Goal: Communication & Community: Answer question/provide support

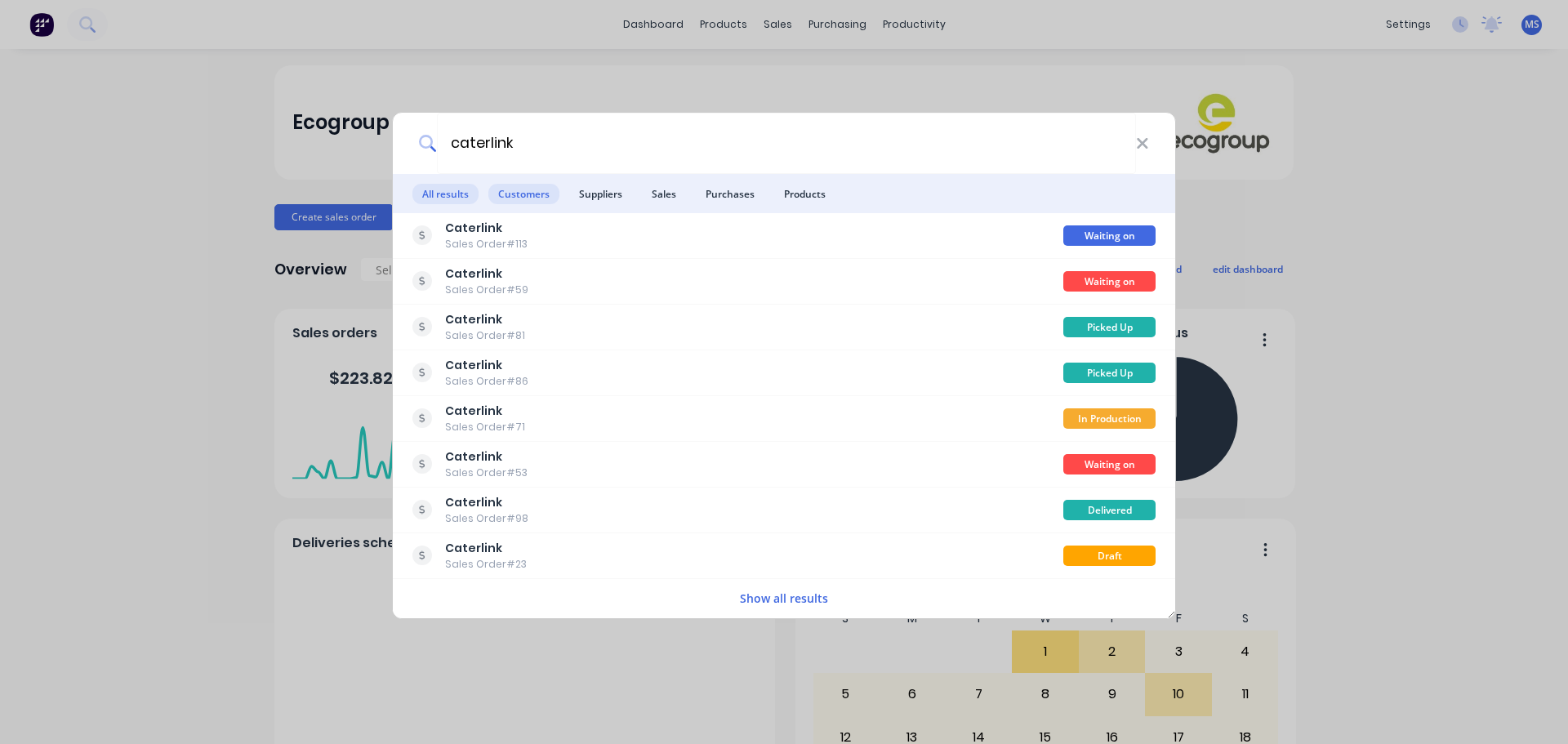
type input "caterlink"
click at [534, 191] on span "Customers" at bounding box center [524, 194] width 71 height 21
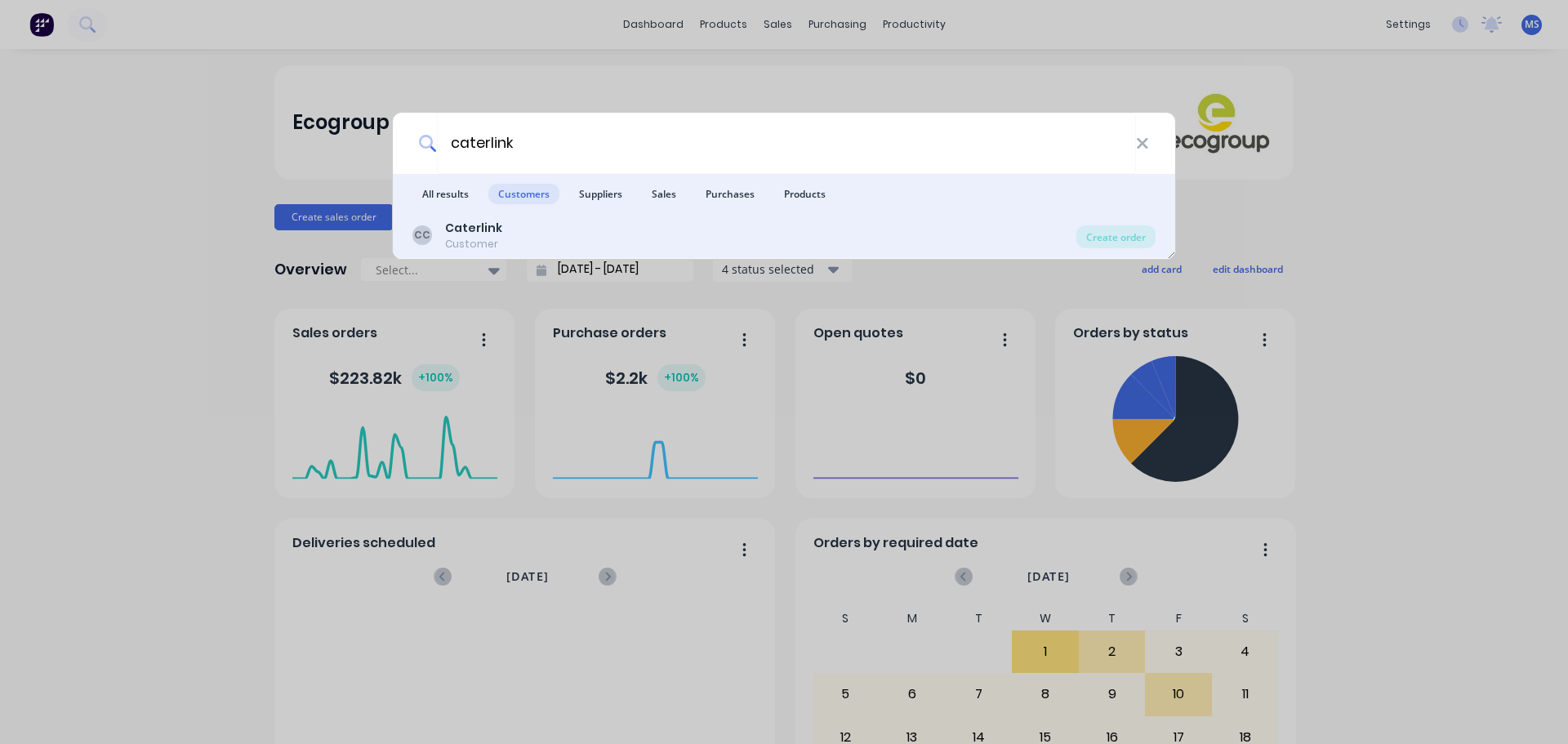
click at [538, 225] on div "CC Caterlink Customer" at bounding box center [744, 236] width 664 height 32
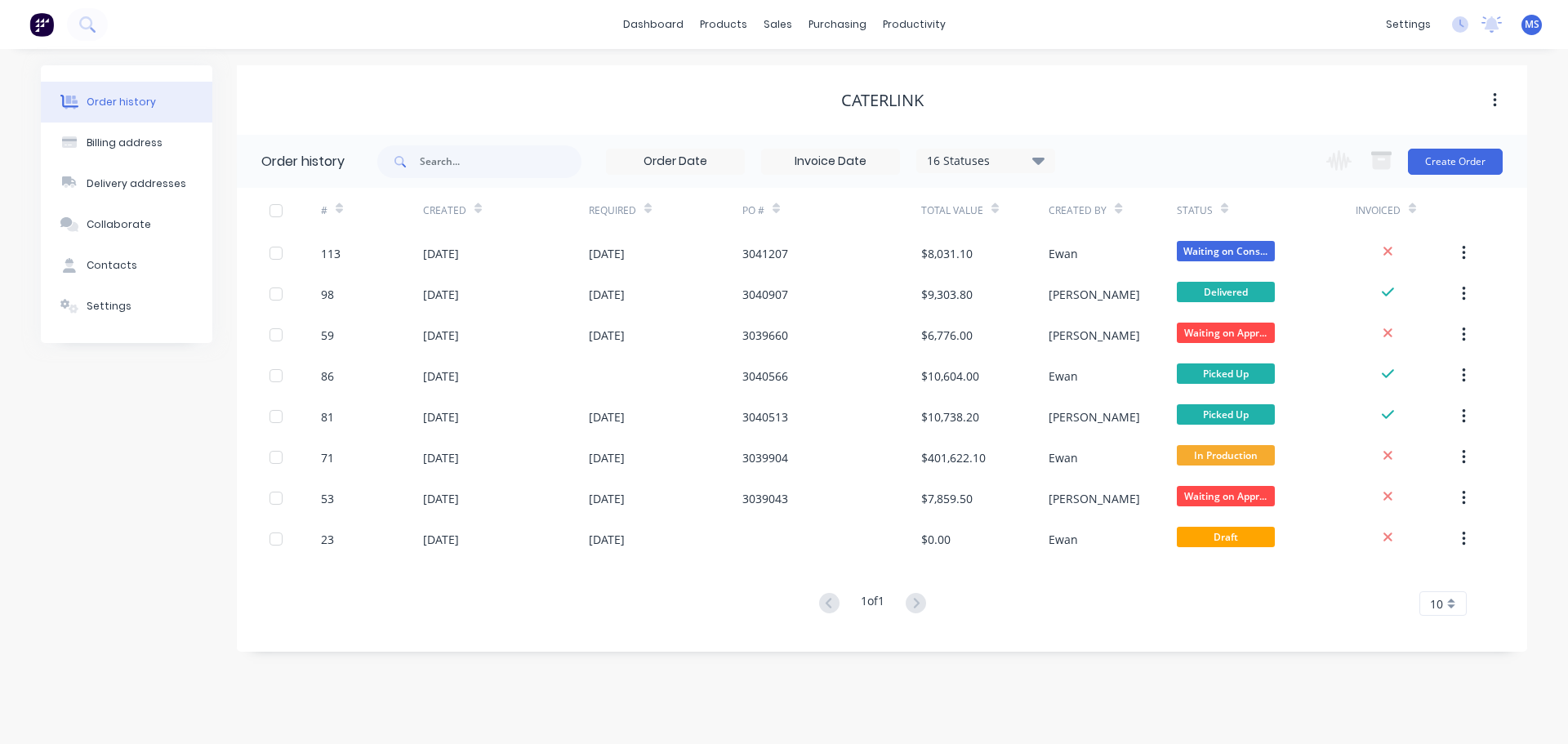
click at [1500, 99] on button "button" at bounding box center [1495, 100] width 38 height 29
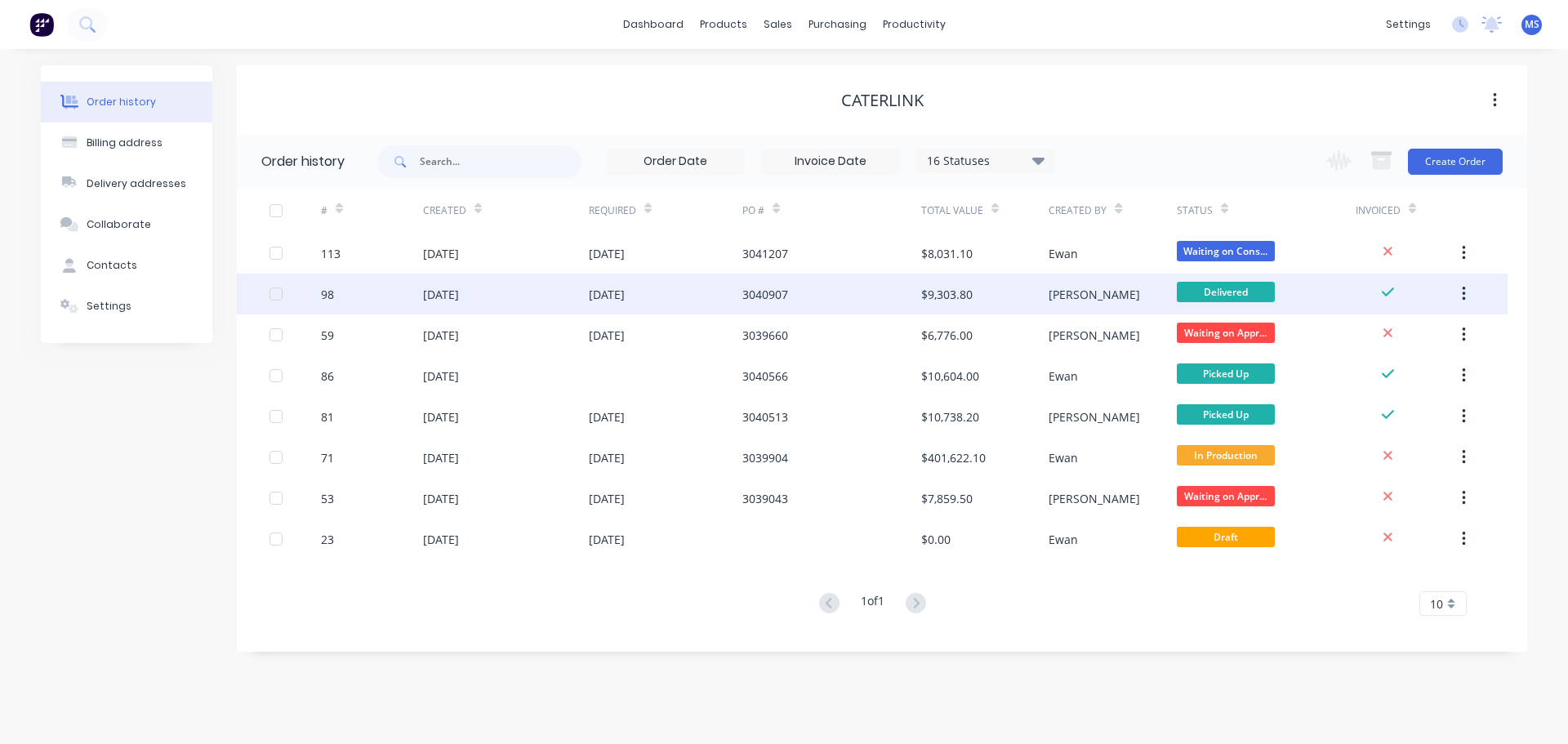
click at [625, 291] on div "[DATE]" at bounding box center [606, 294] width 36 height 17
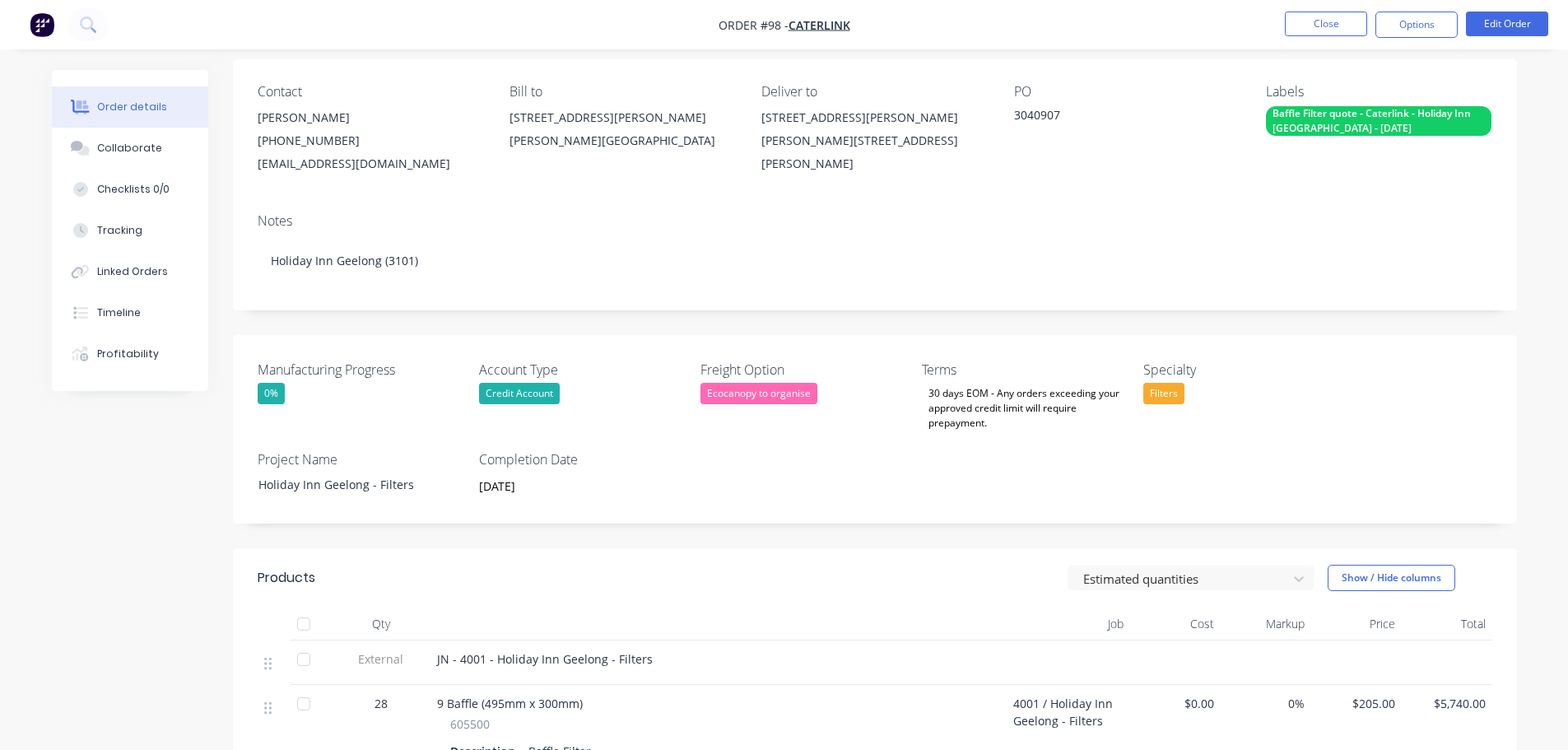
scroll to position [247, 0]
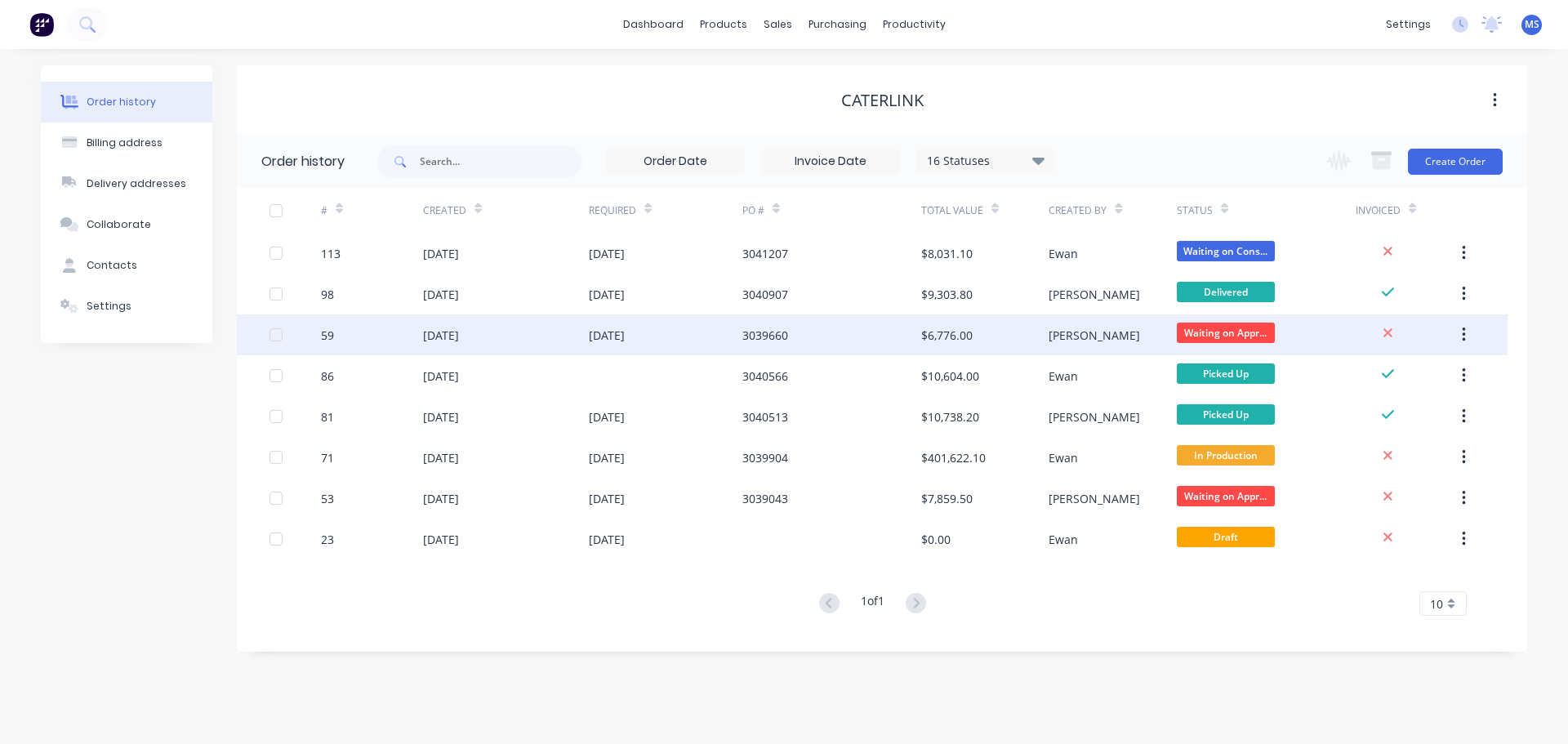
click at [605, 344] on div "[DATE]" at bounding box center [665, 334] width 153 height 41
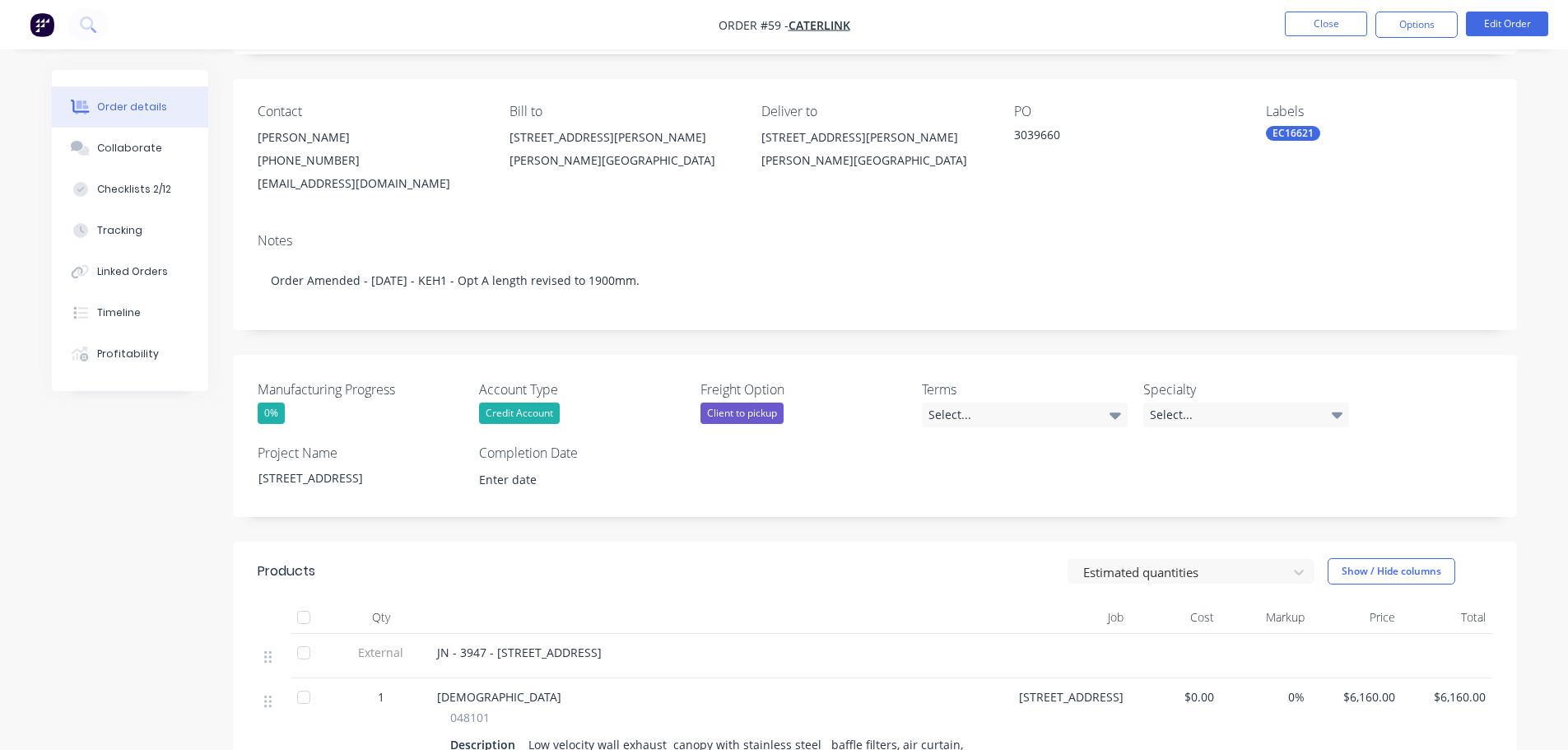
scroll to position [329, 0]
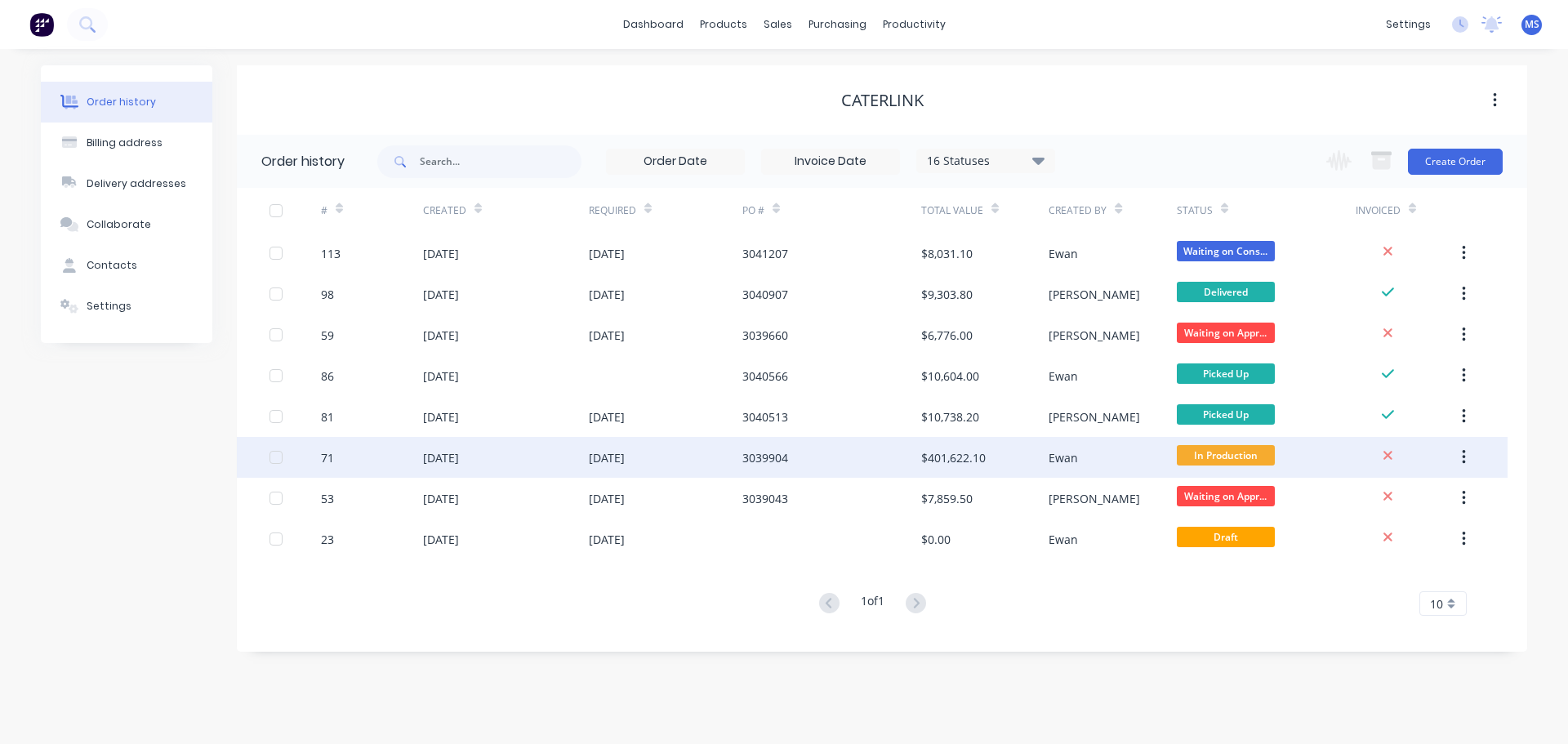
click at [513, 468] on div "[DATE]" at bounding box center [505, 456] width 165 height 41
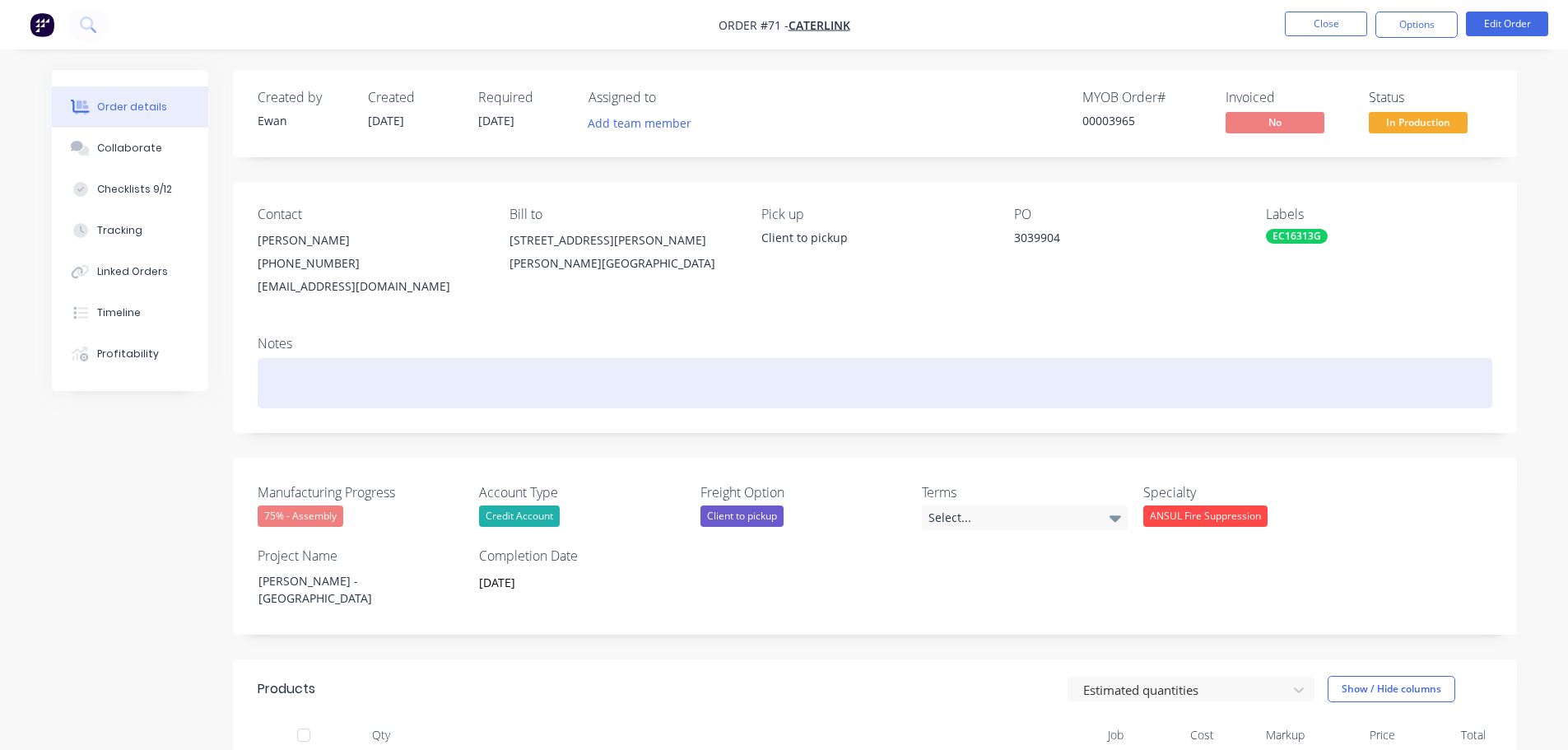
click at [308, 382] on div at bounding box center [875, 383] width 1234 height 51
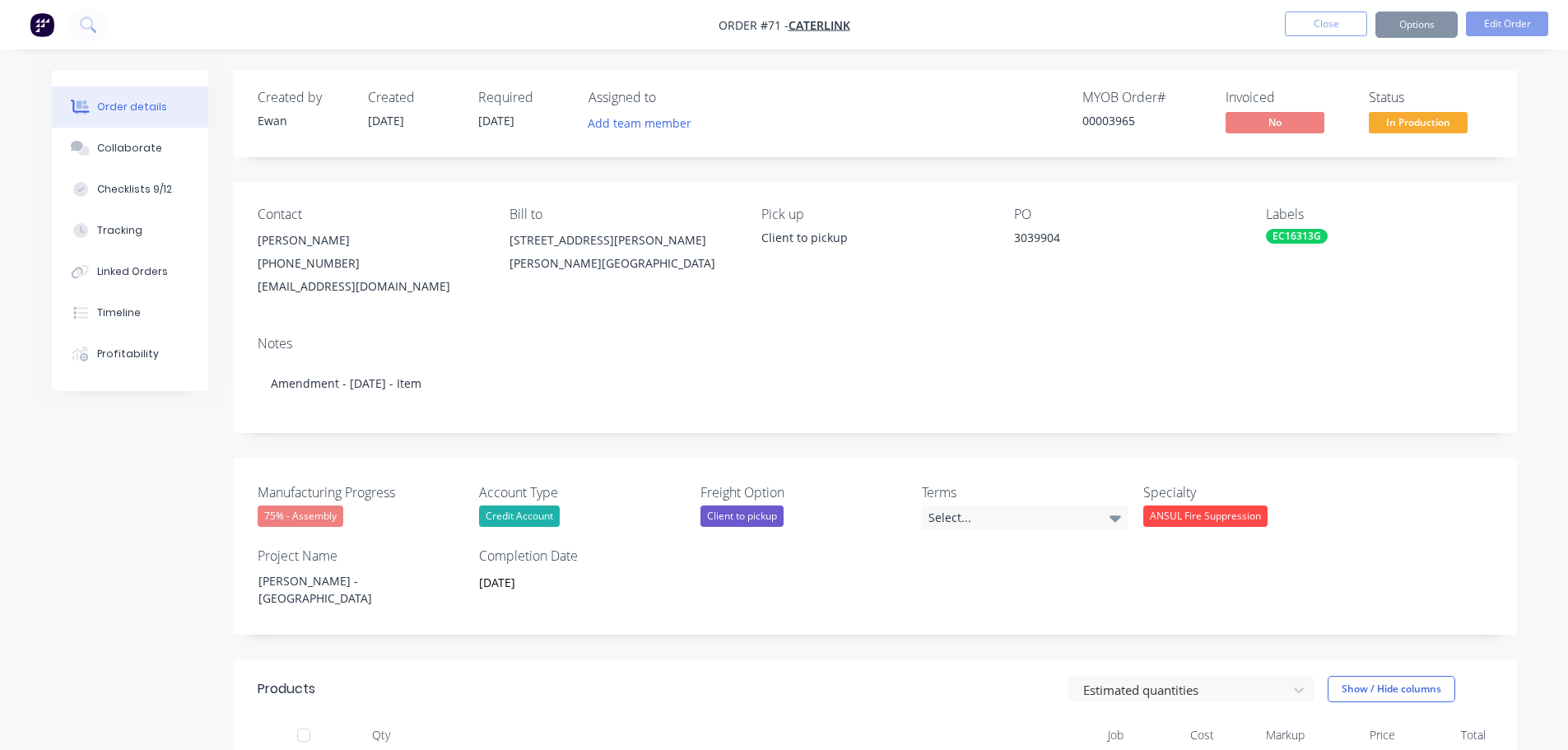
click at [504, 353] on div "Notes Amendment - [DATE] - Item" at bounding box center [875, 378] width 1284 height 110
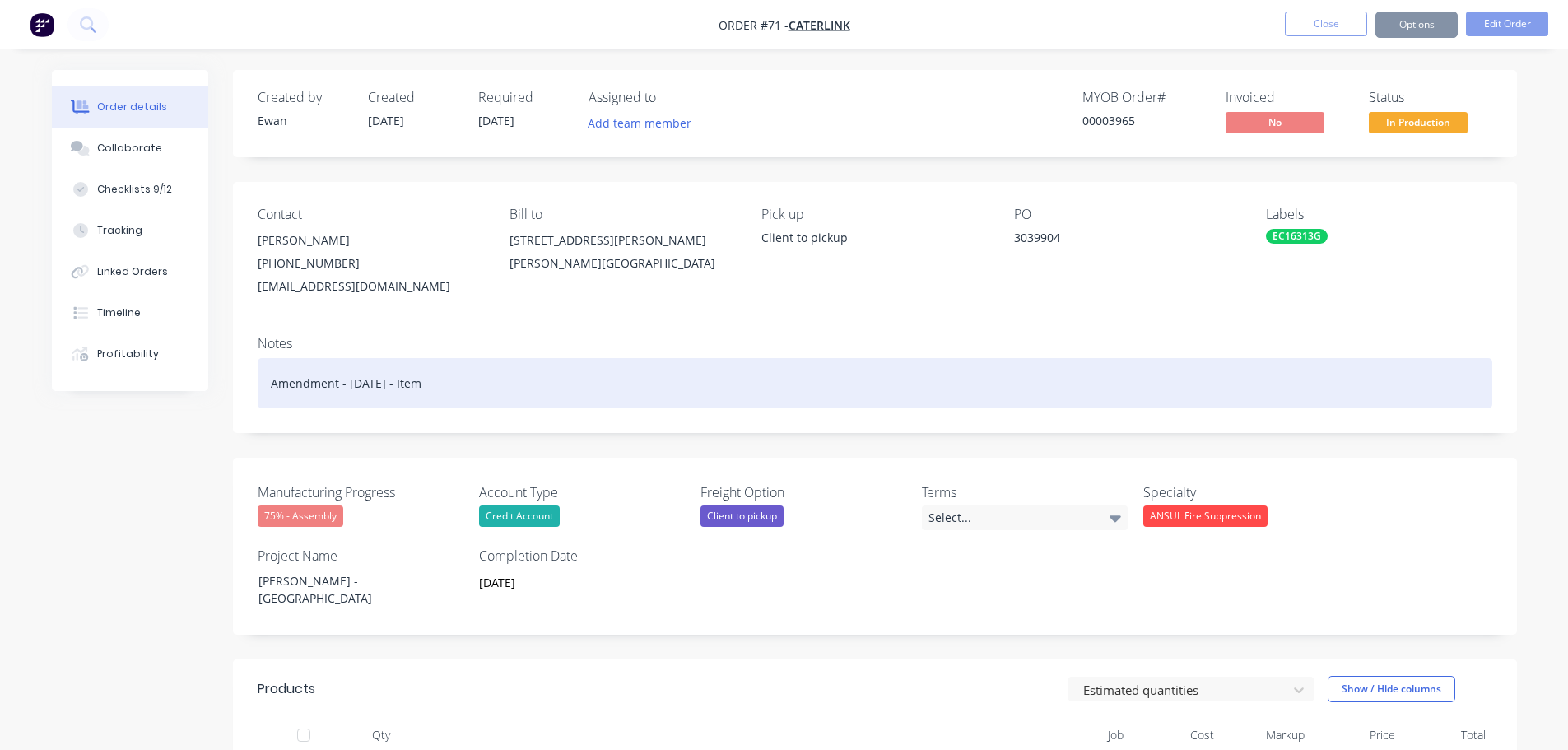
click at [525, 363] on div "Amendment - [DATE] - Item" at bounding box center [875, 383] width 1234 height 51
click at [533, 376] on div "Amendment - [DATE] - Item" at bounding box center [875, 383] width 1234 height 51
click at [498, 388] on div "Amendment - [DATE] - Item KT9.0" at bounding box center [875, 383] width 1234 height 51
drag, startPoint x: 781, startPoint y: 385, endPoint x: 264, endPoint y: 375, distance: 517.1
click at [262, 377] on div "Amendment - [DATE] - Item KT9.05 split into following line items - KT9.05 and K…" at bounding box center [875, 383] width 1234 height 51
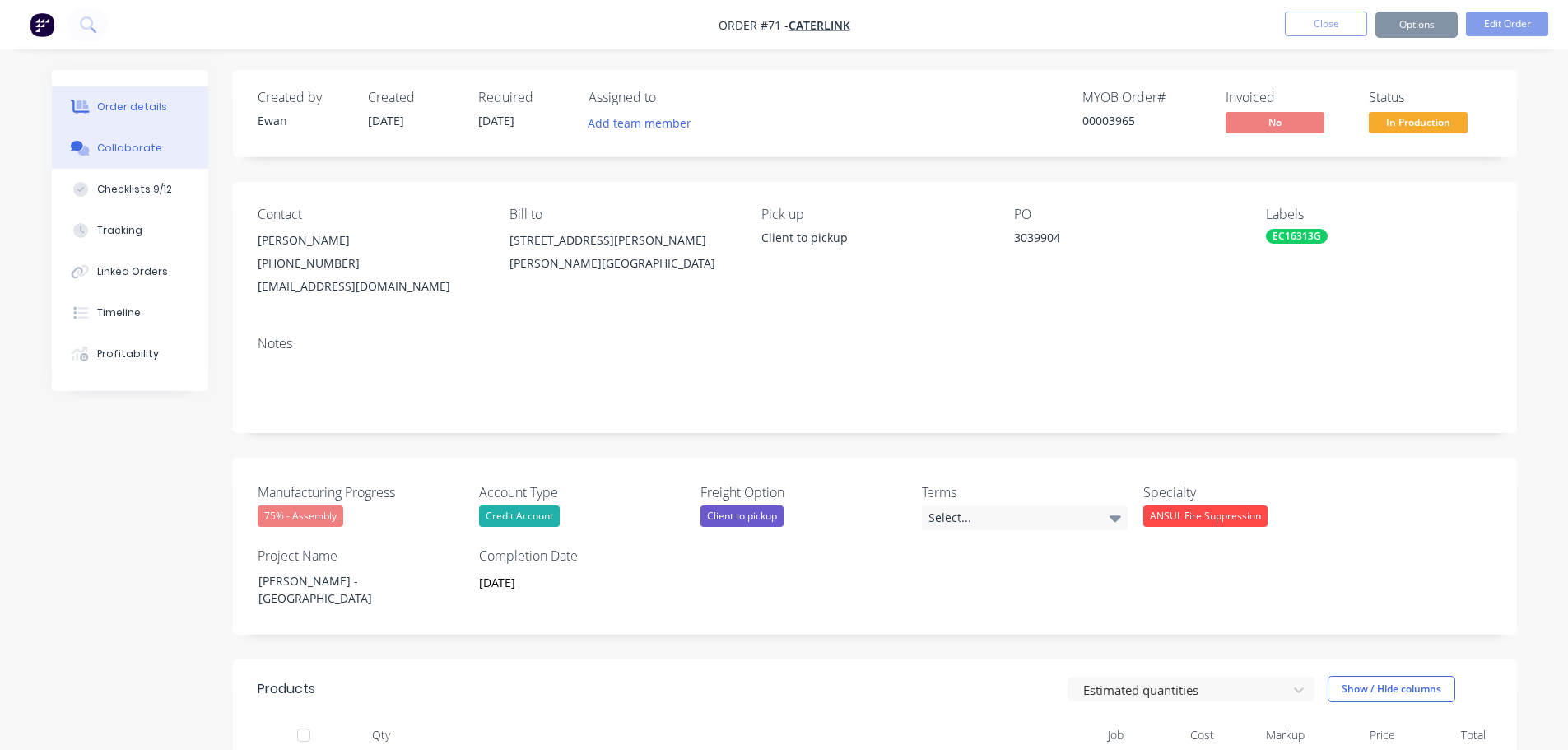
click at [126, 154] on div "Collaborate" at bounding box center [129, 148] width 65 height 15
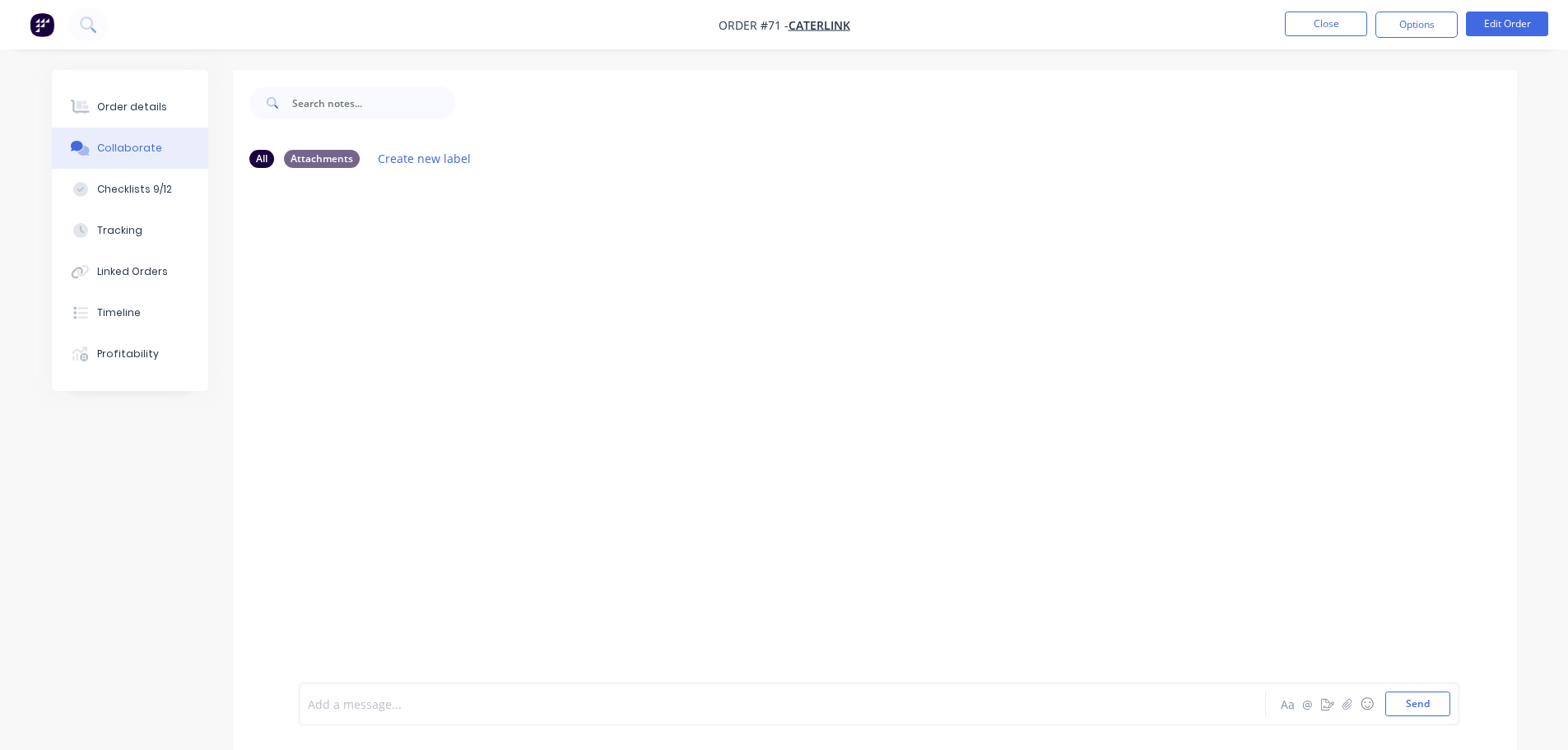
click at [384, 709] on div at bounding box center [737, 705] width 856 height 17
click at [936, 707] on div "Amendment - [DATE] - Item KT9.05 split into following line items - KT9.05 and K…" at bounding box center [737, 705] width 856 height 17
click at [721, 704] on span "Amendment - [DATE] - Item KT9.05 split into following line items - KT9.05 and K…" at bounding box center [546, 705] width 474 height 16
click at [887, 703] on div "Amendment - [DATE] - Item KT9.05 split into following line items - KT9.05 (600m…" at bounding box center [737, 705] width 856 height 17
click at [781, 705] on span "Amendment - [DATE] - Item KT9.05 split into following line items - KT9.05 (600m…" at bounding box center [609, 705] width 599 height 16
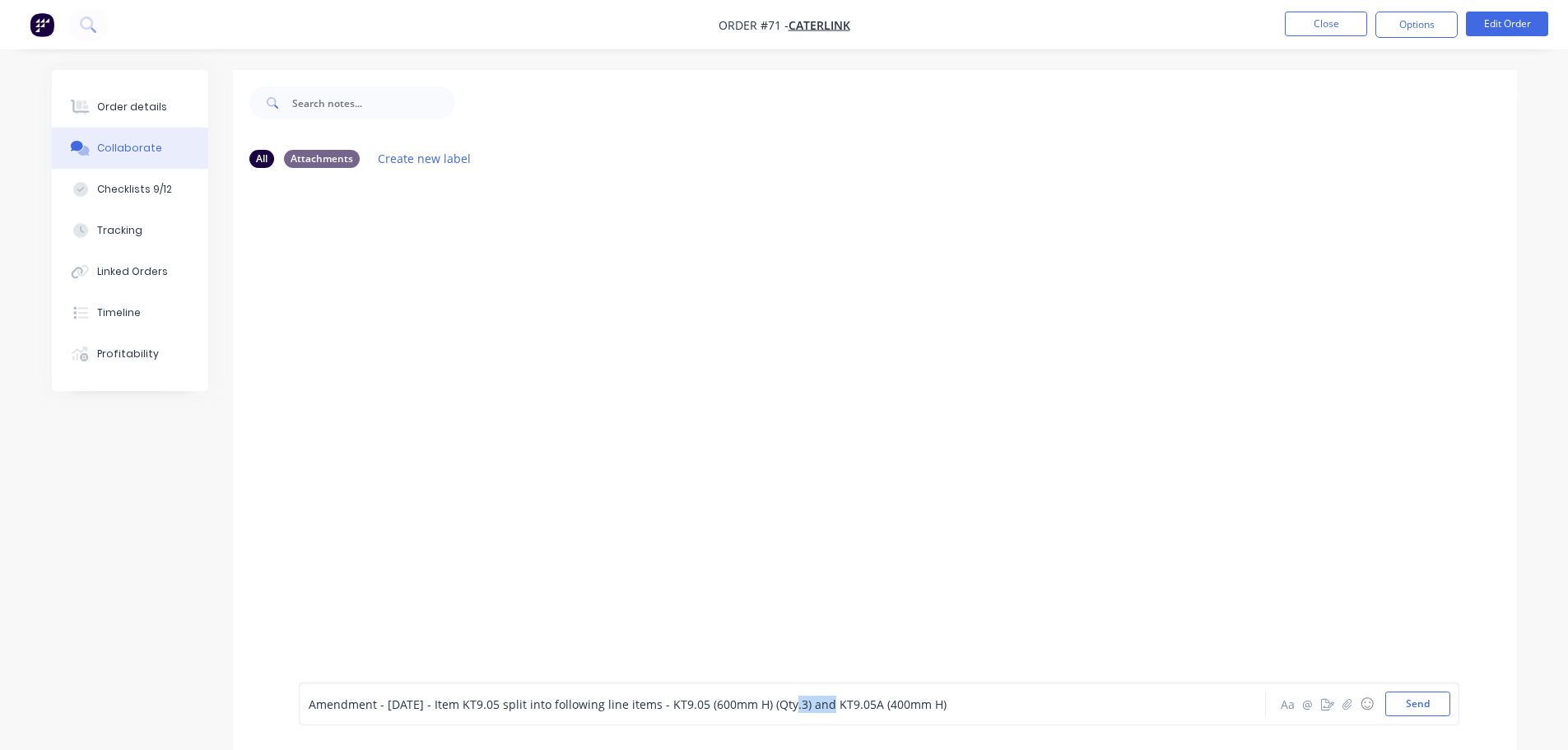
drag, startPoint x: 818, startPoint y: 701, endPoint x: 786, endPoint y: 712, distance: 33.8
click at [786, 712] on div "Amendment - [DATE] - Item KT9.05 split into following line items - KT9.05 (600m…" at bounding box center [736, 704] width 856 height 24
copy span "(Qty.3)"
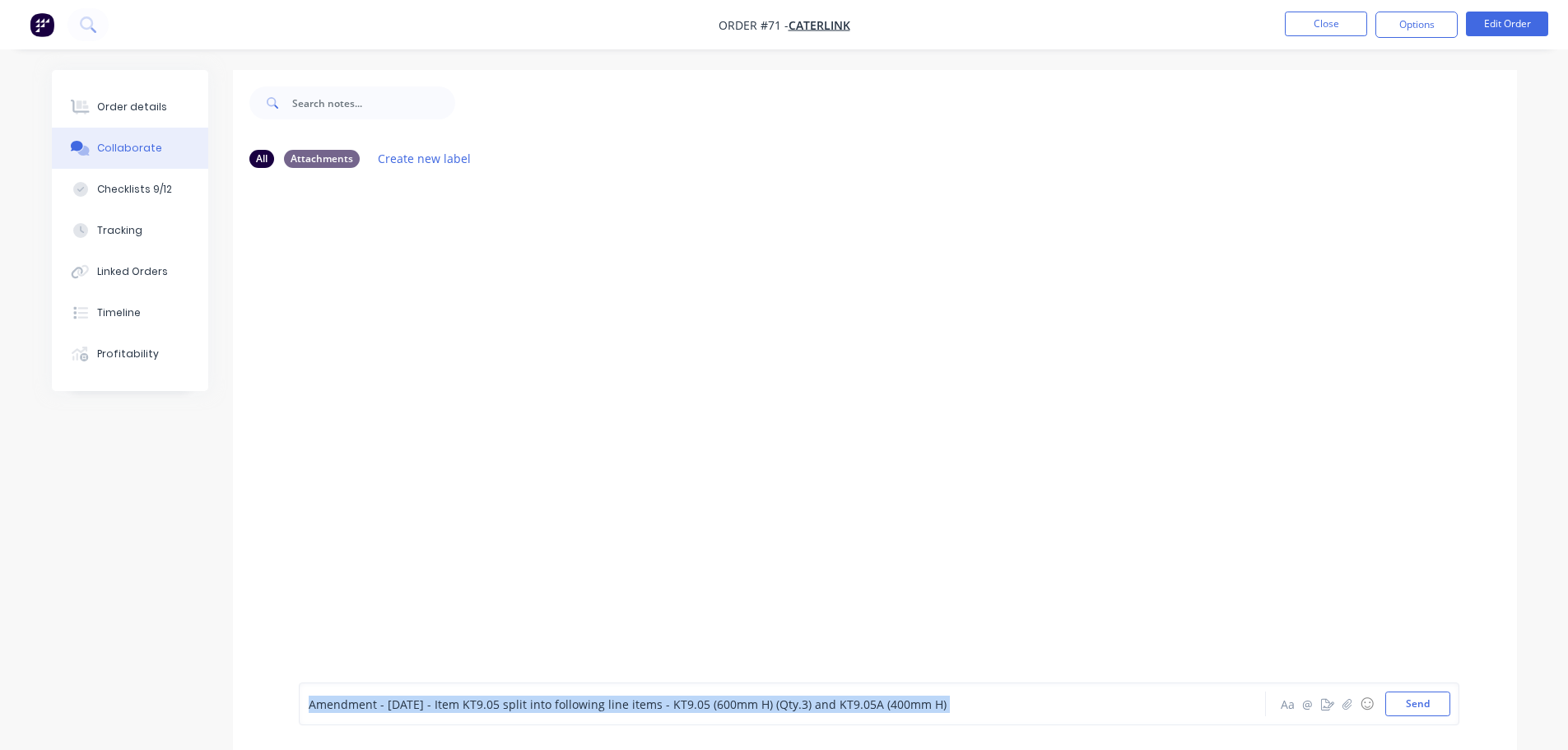
click at [994, 712] on div "Amendment - [DATE] - Item KT9.05 split into following line items - KT9.05 (600m…" at bounding box center [736, 704] width 856 height 24
click at [994, 712] on div "Amendment - [DATE] - Item KT9.05 split into following line items - KT9.05 (600m…" at bounding box center [737, 705] width 856 height 17
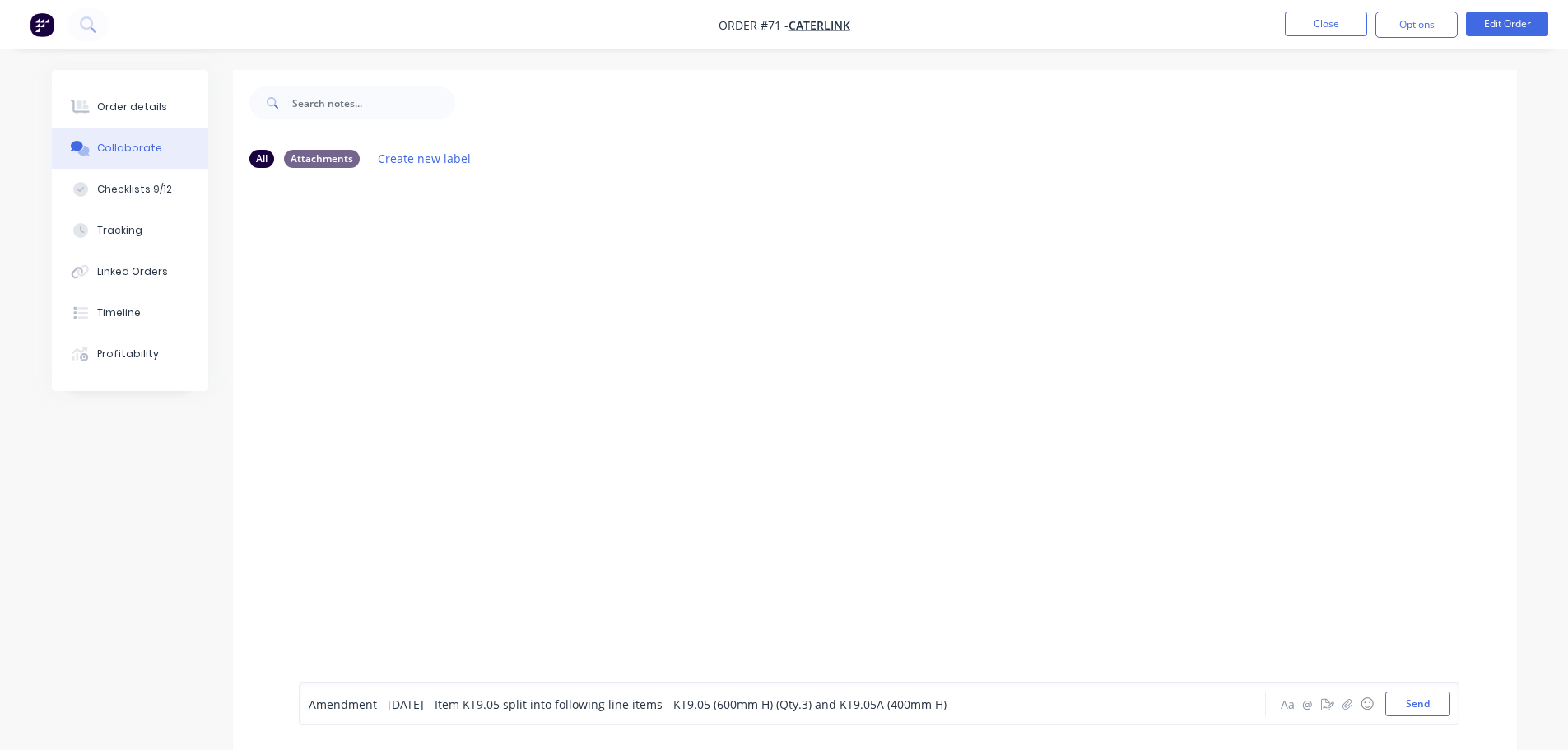
click at [946, 702] on span "Amendment - [DATE] - Item KT9.05 split into following line items - KT9.05 (600m…" at bounding box center [628, 705] width 638 height 16
click at [1014, 711] on div "Amendment - [DATE] - Item KT9.05 split into following line items - KT9.05 (600m…" at bounding box center [737, 705] width 856 height 17
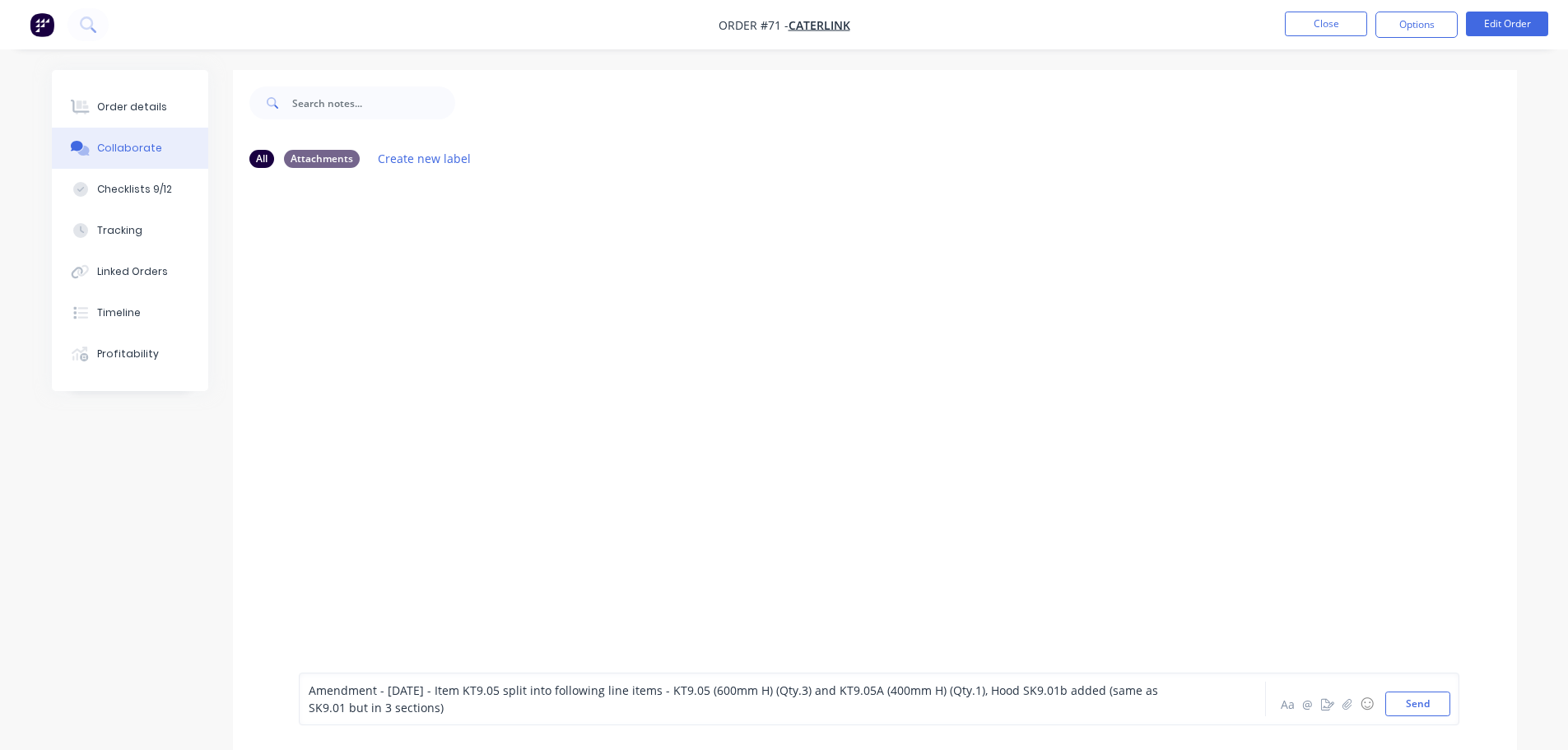
click at [441, 690] on span "Amendment - [DATE] - Item KT9.05 split into following line items - KT9.05 (600m…" at bounding box center [735, 699] width 853 height 33
click at [660, 710] on div "Amendment - [DATE] - All as per instructed by Caterlink - Item KT9.05 split int…" at bounding box center [737, 699] width 856 height 35
drag, startPoint x: 999, startPoint y: 696, endPoint x: 912, endPoint y: 698, distance: 87.0
click at [912, 698] on div "Amendment - [DATE] - All as per instructed by Caterlink - Item KT9.05 split int…" at bounding box center [737, 699] width 856 height 35
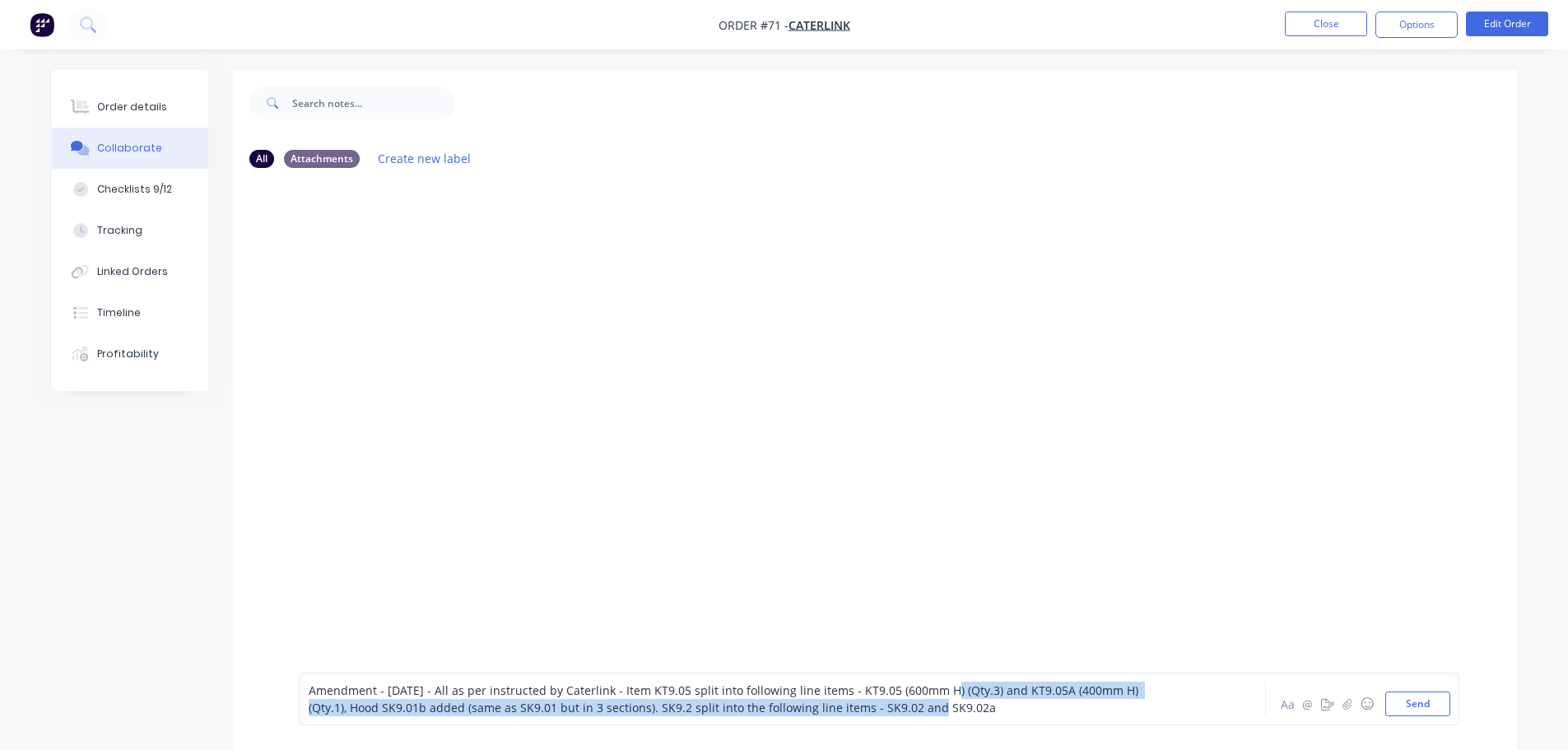
drag, startPoint x: 902, startPoint y: 698, endPoint x: 929, endPoint y: 695, distance: 27.2
click at [929, 695] on div "Amendment - [DATE] - All as per instructed by Caterlink - Item KT9.05 split int…" at bounding box center [737, 699] width 856 height 35
click at [929, 695] on span "Amendment - [DATE] - All as per instructed by Caterlink - Item KT9.05 split int…" at bounding box center [726, 699] width 833 height 33
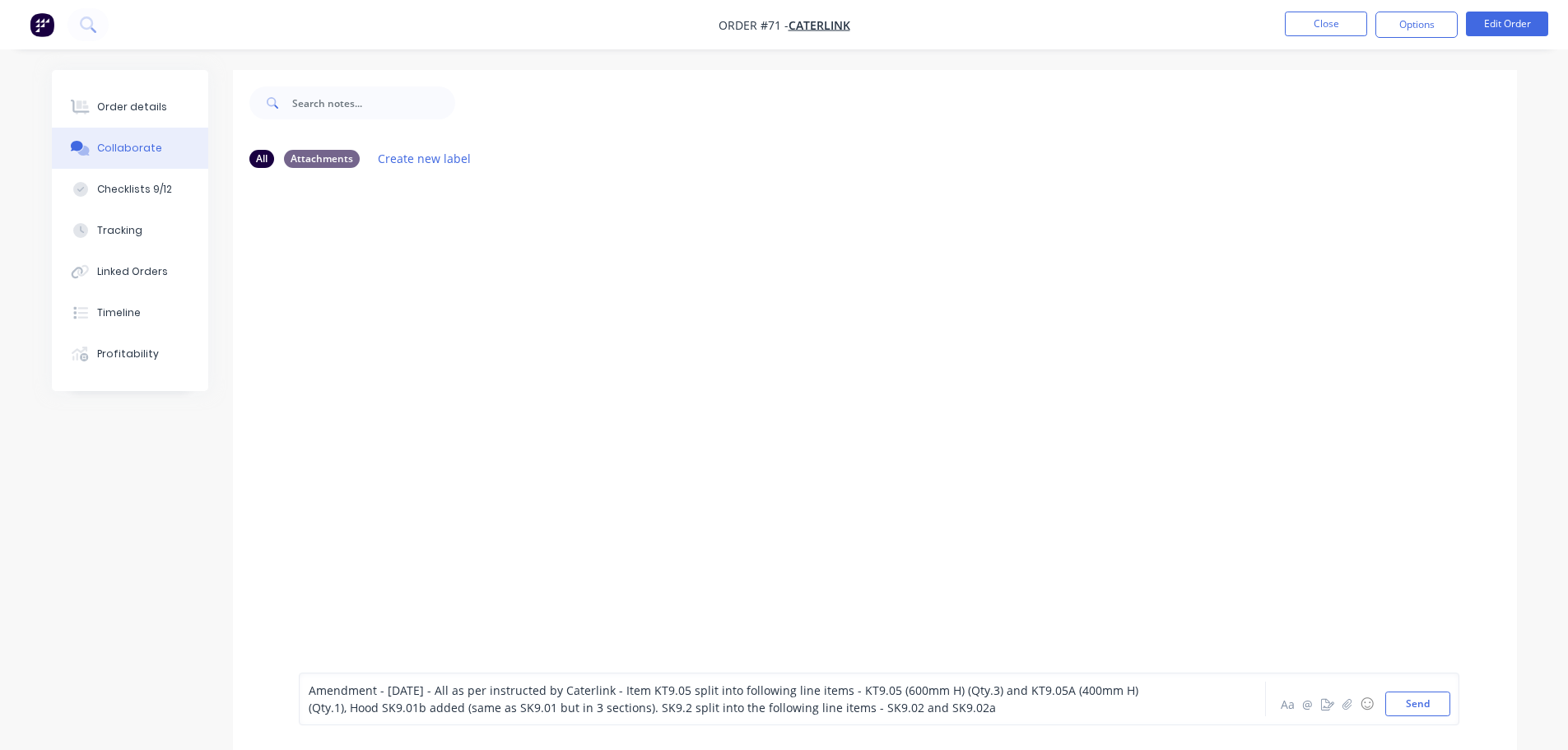
click at [901, 692] on span "Amendment - [DATE] - All as per instructed by Caterlink - Item KT9.05 split int…" at bounding box center [726, 699] width 833 height 33
drag, startPoint x: 904, startPoint y: 690, endPoint x: 1006, endPoint y: 685, distance: 102.1
click at [1006, 685] on span "Amendment - [DATE] - All as per instructed by Caterlink - Item KT9.05 split int…" at bounding box center [726, 699] width 833 height 33
copy span "(600mm H) (Qty.3)"
click at [899, 710] on span "Amendment - [DATE] - All as per instructed by Caterlink - Item KT9.05 split int…" at bounding box center [726, 699] width 833 height 33
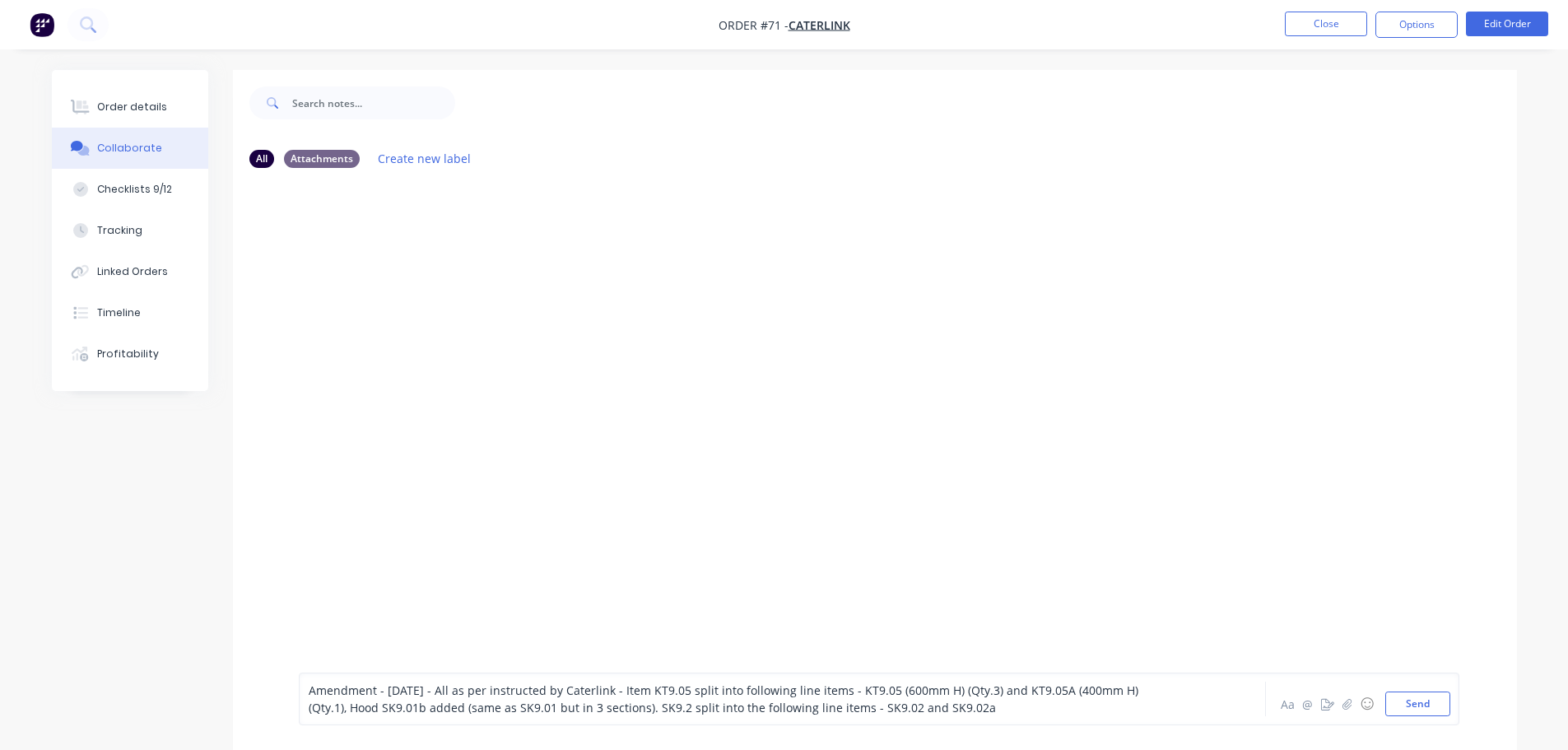
click at [908, 715] on div "Amendment - [DATE] - All as per instructed by Caterlink - Item KT9.05 split int…" at bounding box center [737, 699] width 856 height 35
click at [999, 709] on span "Amendment - [DATE] - All as per instructed by Caterlink - Item KT9.05 split int…" at bounding box center [726, 699] width 833 height 33
click at [914, 705] on span "Amendment - [DATE] - All as per instructed by Caterlink - Item KT9.05 split int…" at bounding box center [726, 699] width 833 height 33
click at [996, 706] on span "Amendment - [DATE] - All as per instructed by Caterlink - Item KT9.05 split int…" at bounding box center [726, 699] width 833 height 33
drag, startPoint x: 1005, startPoint y: 711, endPoint x: 908, endPoint y: 715, distance: 97.1
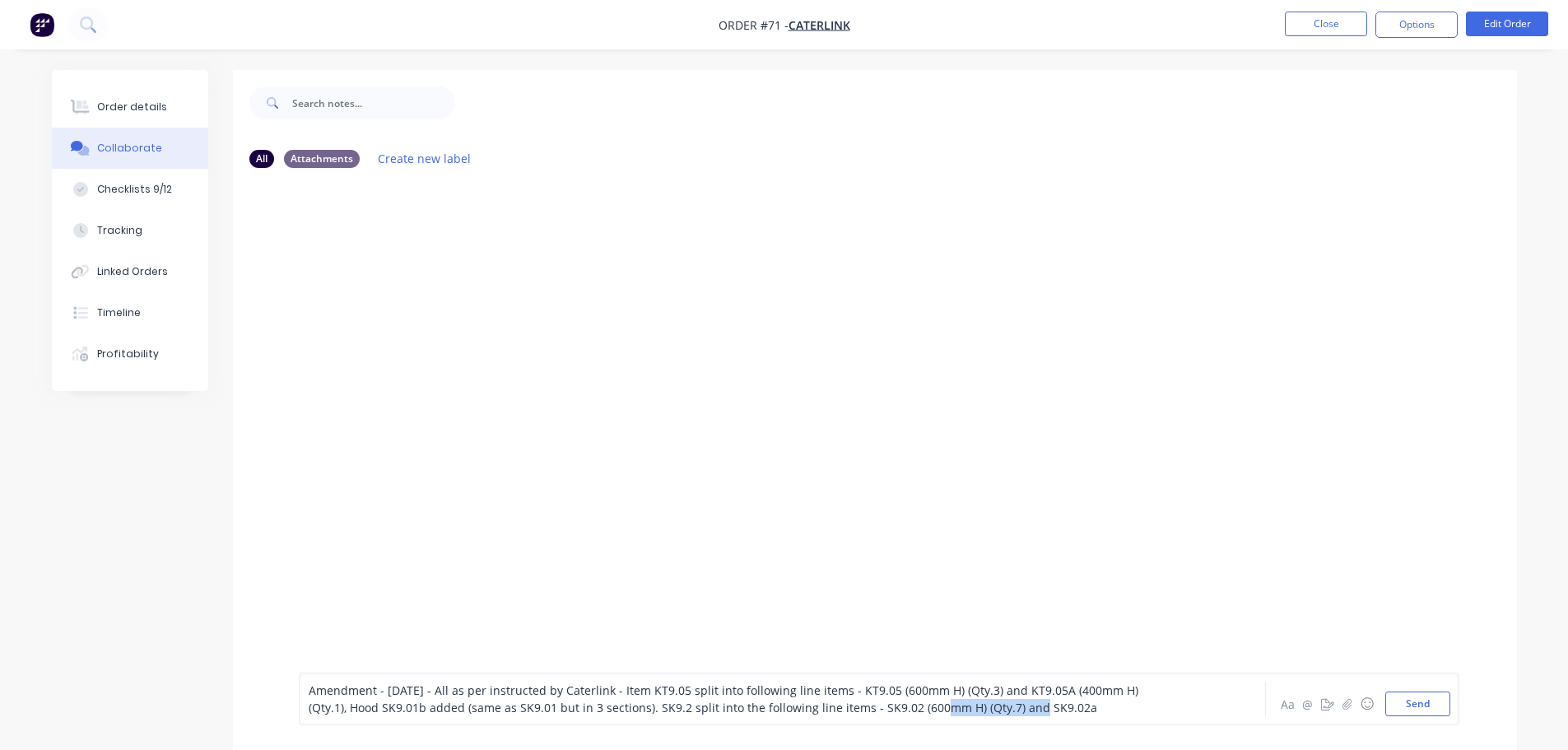
click at [908, 715] on div "Amendment - [DATE] - All as per instructed by Caterlink - Item KT9.05 split int…" at bounding box center [737, 699] width 856 height 35
copy span "(600mm H) (Qty.7)"
click at [1131, 705] on div "Amendment - [DATE] - All as per instructed by Caterlink - Item KT9.05 split int…" at bounding box center [737, 699] width 856 height 35
drag, startPoint x: 1129, startPoint y: 695, endPoint x: 1076, endPoint y: 693, distance: 53.0
click at [1076, 693] on div "Amendment - [DATE] - All as per instructed by Caterlink - Item KT9.05 split int…" at bounding box center [737, 699] width 856 height 35
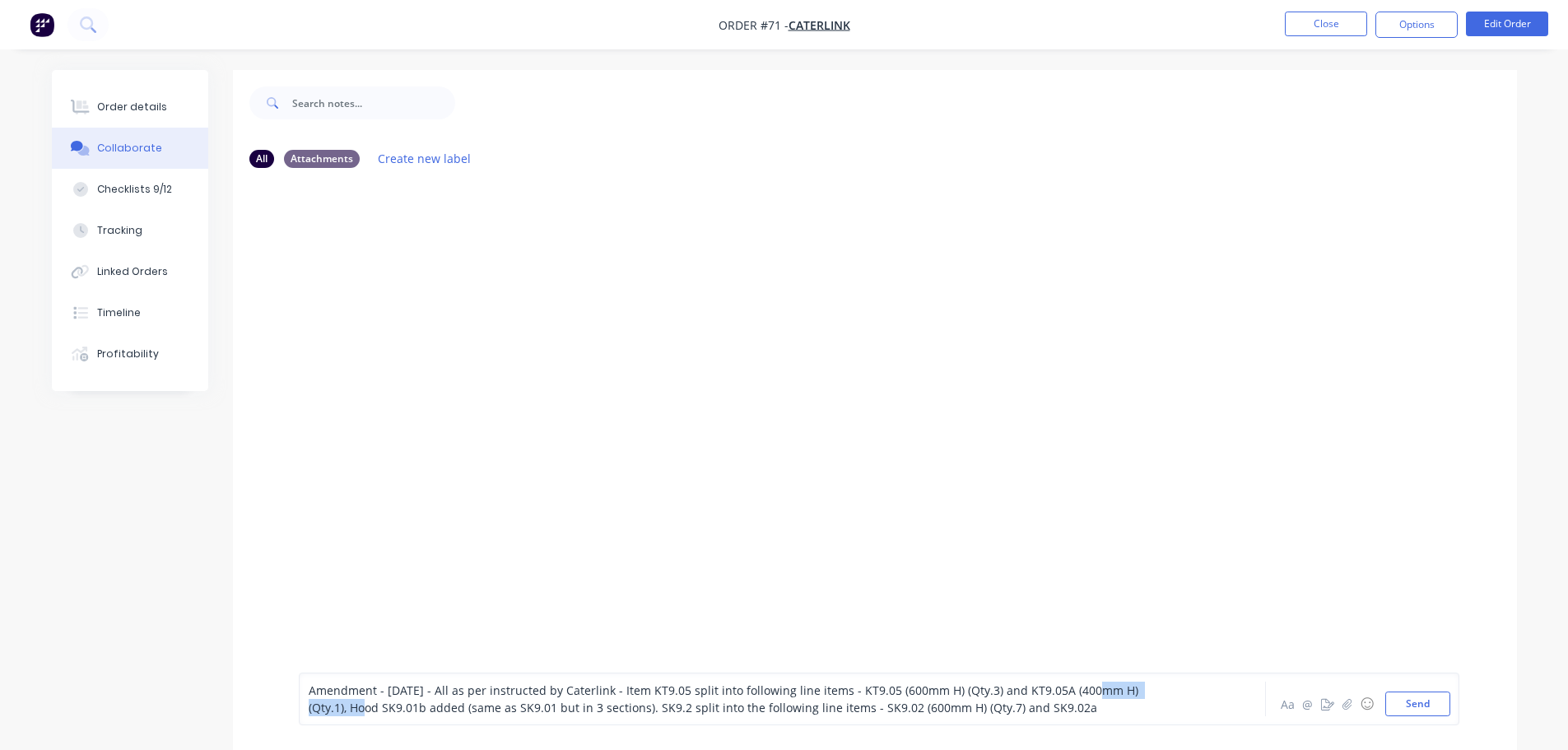
drag, startPoint x: 342, startPoint y: 706, endPoint x: 1076, endPoint y: 697, distance: 734.1
click at [1076, 697] on span "Amendment - [DATE] - All as per instructed by Caterlink - Item KT9.05 split int…" at bounding box center [726, 699] width 833 height 33
copy span "(400mm H) (Qty.1)"
click at [1069, 715] on div "Amendment - [DATE] - All as per instructed by Caterlink - Item KT9.05 split int…" at bounding box center [737, 699] width 856 height 35
click at [1077, 712] on div "Amendment - [DATE] - All as per instructed by Caterlink - Item KT9.05 split int…" at bounding box center [737, 699] width 856 height 35
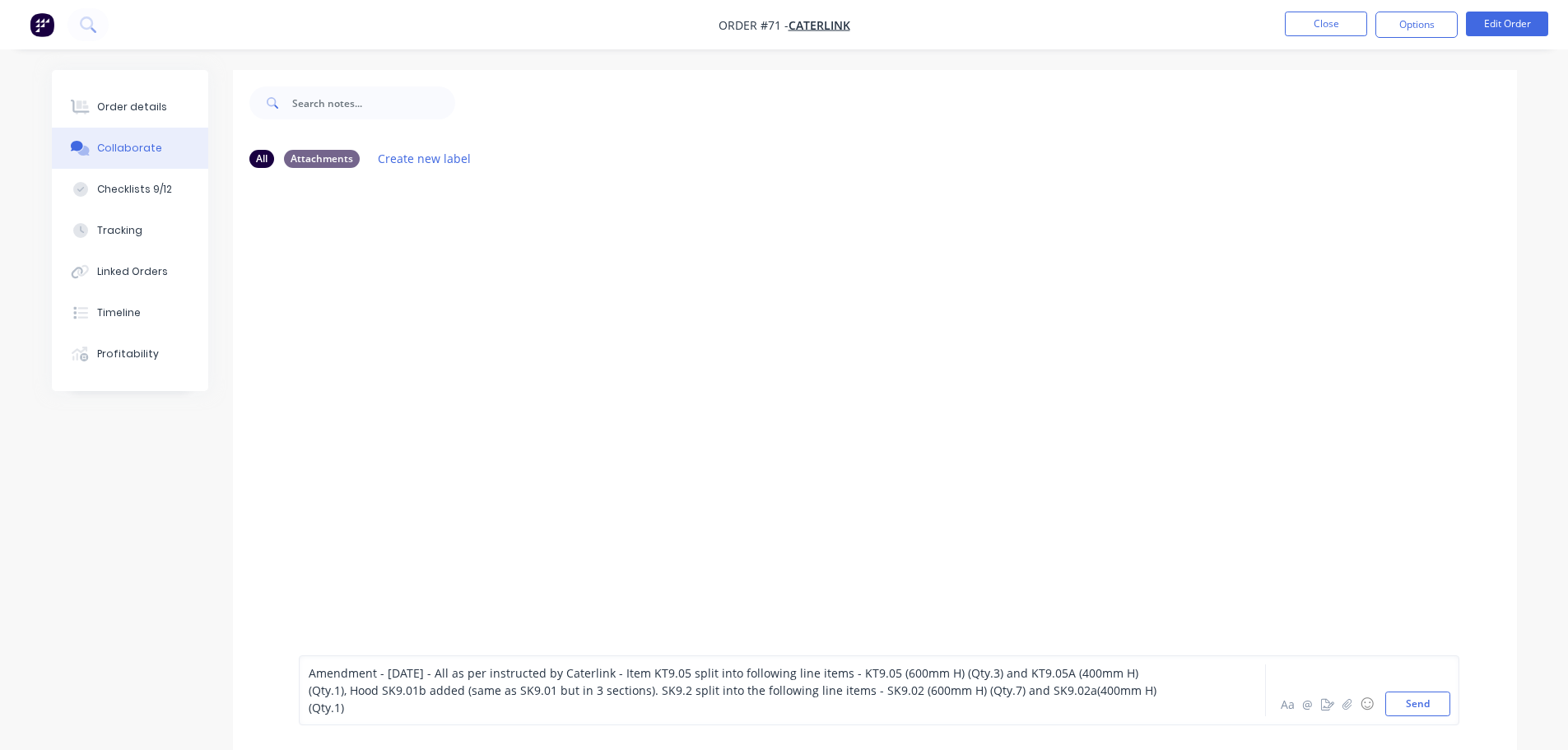
click at [1075, 692] on span "Amendment - [DATE] - All as per instructed by Caterlink - Item KT9.05 split int…" at bounding box center [734, 691] width 851 height 51
click at [1080, 701] on div "Amendment - [DATE] - All as per instructed by Caterlink - Item KT9.05 split int…" at bounding box center [737, 690] width 856 height 52
click at [911, 706] on span "Amendment - [DATE] - All as per instructed by Caterlink - Item KT9.05 split int…" at bounding box center [736, 691] width 855 height 51
click at [1090, 707] on div "Amendment - [DATE] - All as per instructed by Caterlink - Item KT9.05 split int…" at bounding box center [737, 690] width 856 height 52
click at [1101, 703] on div "Amendment - [DATE] - All as per instructed by Caterlink - Item KT9.05 split int…" at bounding box center [737, 690] width 856 height 52
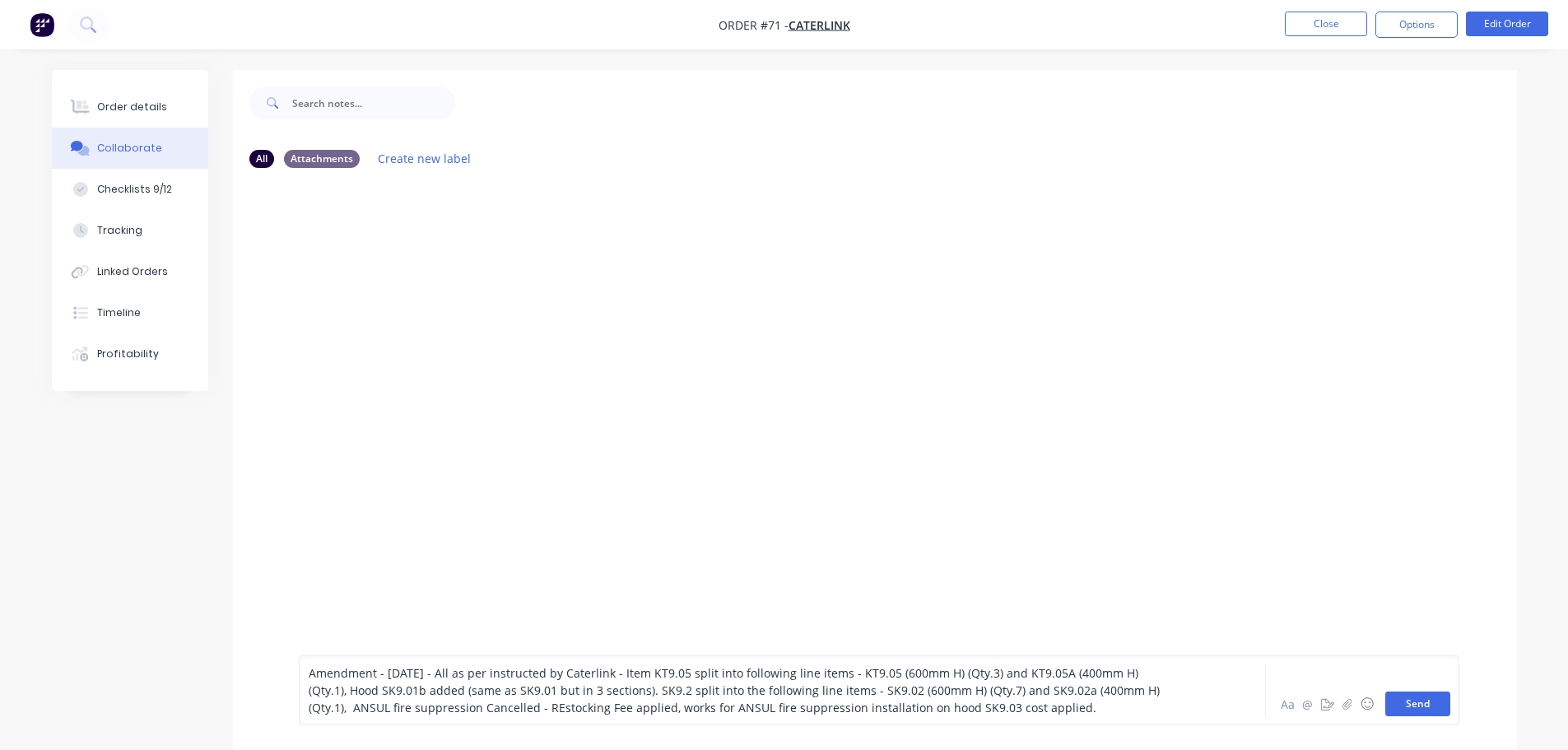
click at [1447, 705] on button "Send" at bounding box center [1418, 704] width 65 height 24
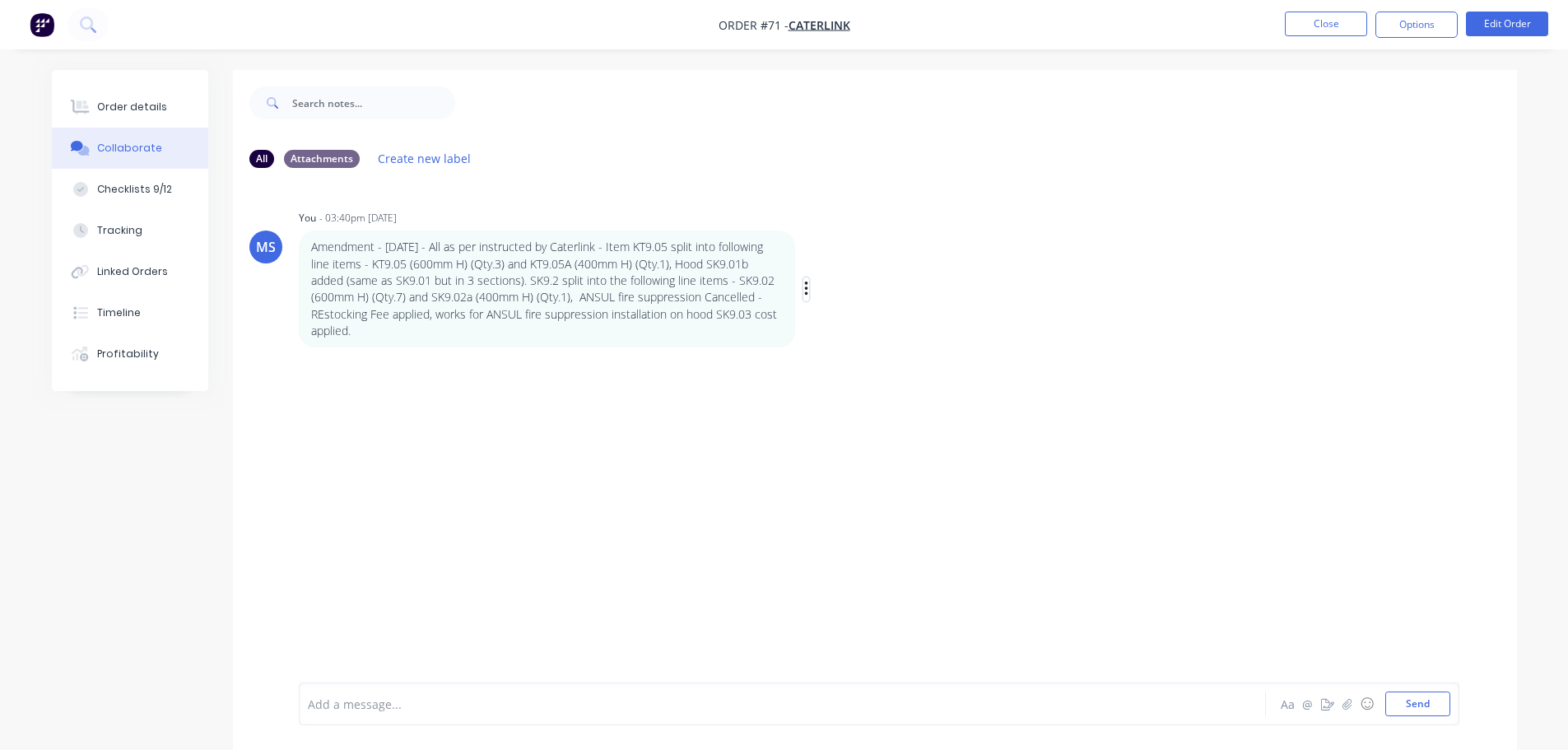
click at [801, 286] on div "Amendment - [DATE] - All as per instructed by Caterlink - Item KT9.05 split int…" at bounding box center [555, 289] width 514 height 117
click at [804, 286] on icon "button" at bounding box center [807, 290] width 5 height 19
click at [855, 327] on button "Edit" at bounding box center [865, 319] width 104 height 27
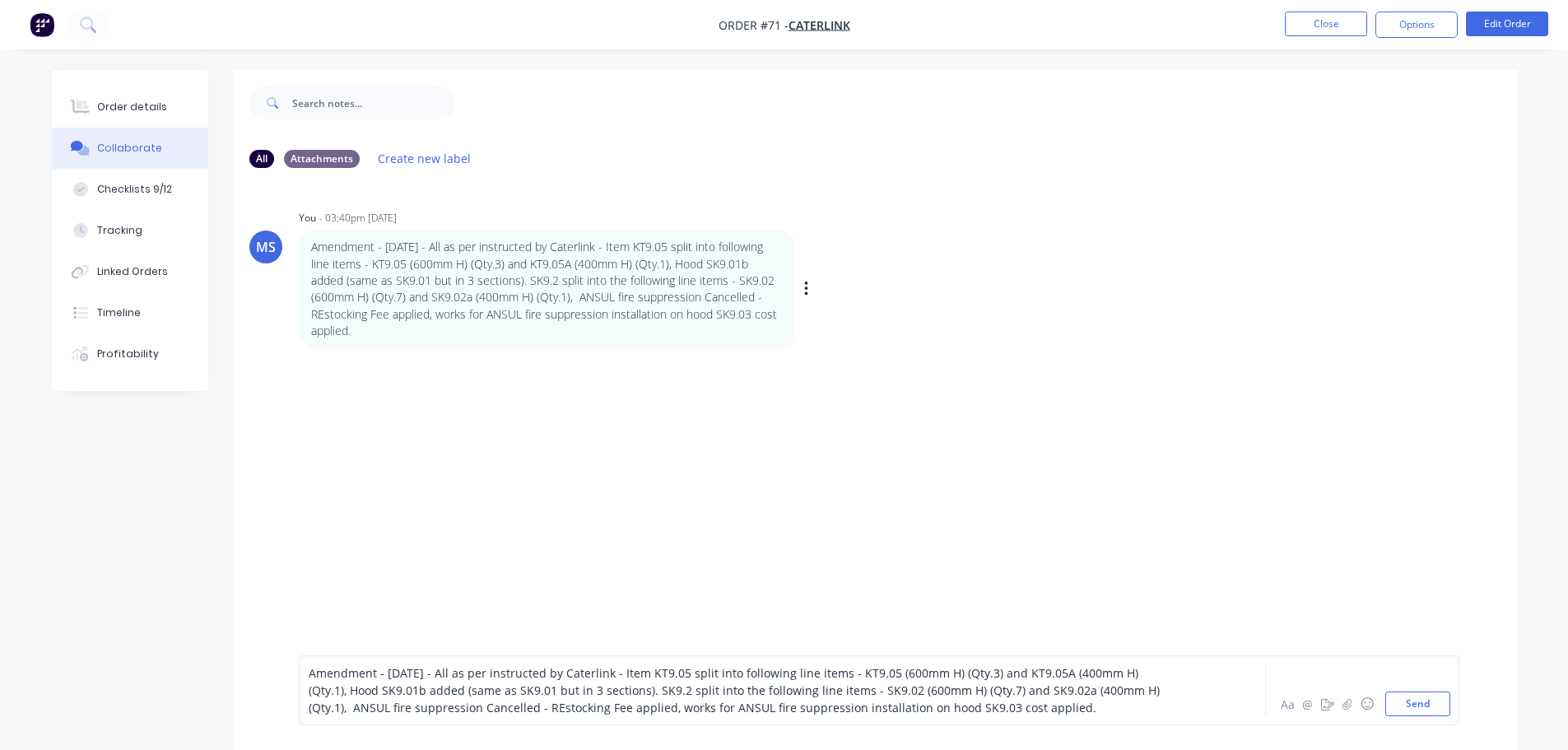
click at [674, 687] on span "Amendment - [DATE] - All as per instructed by Caterlink - Item KT9.05 split int…" at bounding box center [736, 691] width 855 height 51
drag, startPoint x: 1292, startPoint y: 564, endPoint x: 1287, endPoint y: 556, distance: 9.4
click at [1288, 557] on div "MS You - 03:40pm [DATE] Amendment - [DATE] - All as per instructed by Caterlink…" at bounding box center [875, 431] width 1284 height 501
click at [757, 685] on span "Amendment - [DATE] - All as per instructed by Caterlink - Item KT9.05 split int…" at bounding box center [732, 691] width 846 height 51
click at [1441, 706] on button "Send" at bounding box center [1418, 704] width 65 height 24
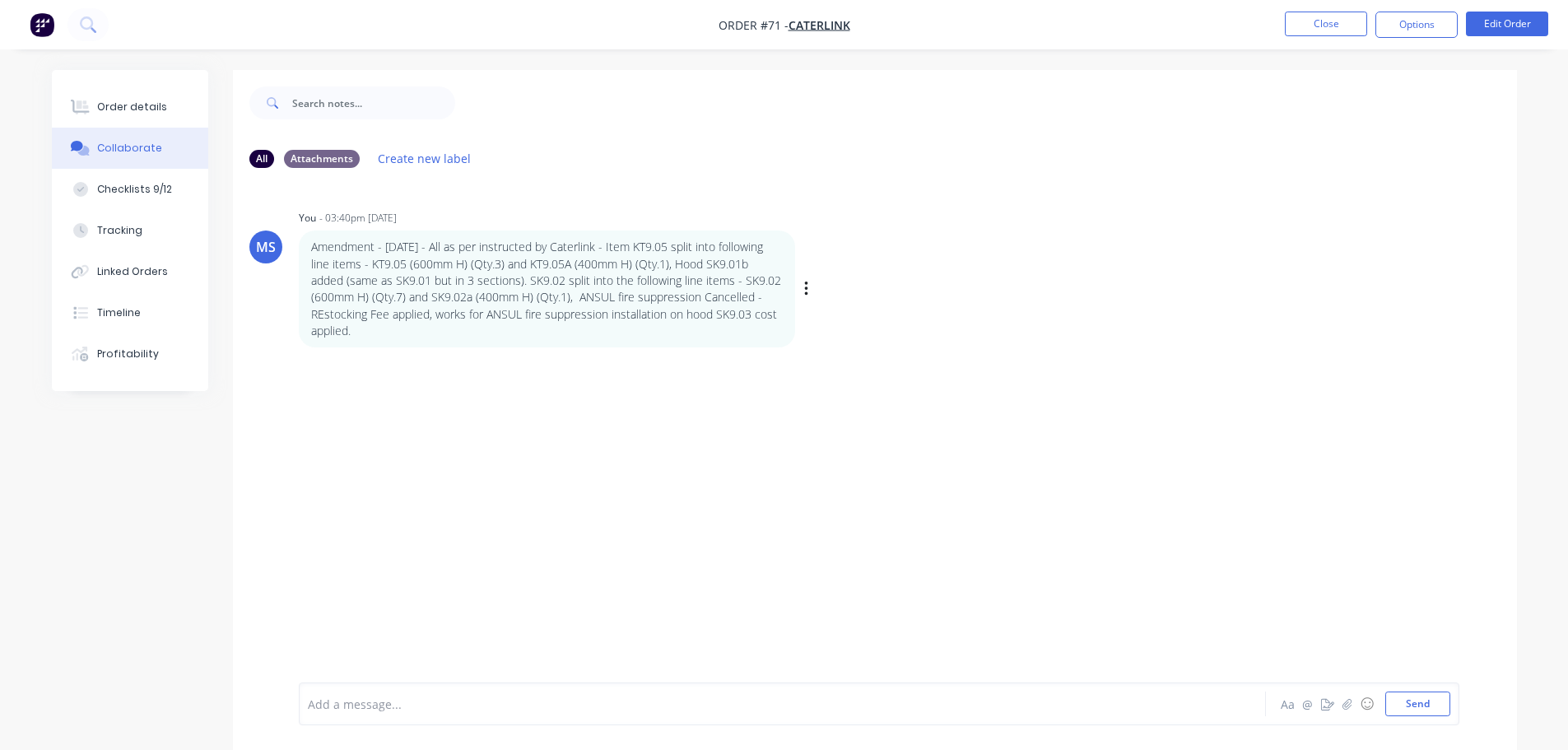
click at [680, 287] on p "Amendment - [DATE] - All as per instructed by Caterlink - Item KT9.05 split int…" at bounding box center [547, 288] width 471 height 100
click at [801, 286] on div "Amendment - [DATE] - All as per instructed by Caterlink - Item KT9.05 split int…" at bounding box center [555, 289] width 514 height 117
click at [0, 0] on icon "button" at bounding box center [0, 0] width 0 height 0
click at [0, 0] on button "Edit" at bounding box center [0, 0] width 0 height 0
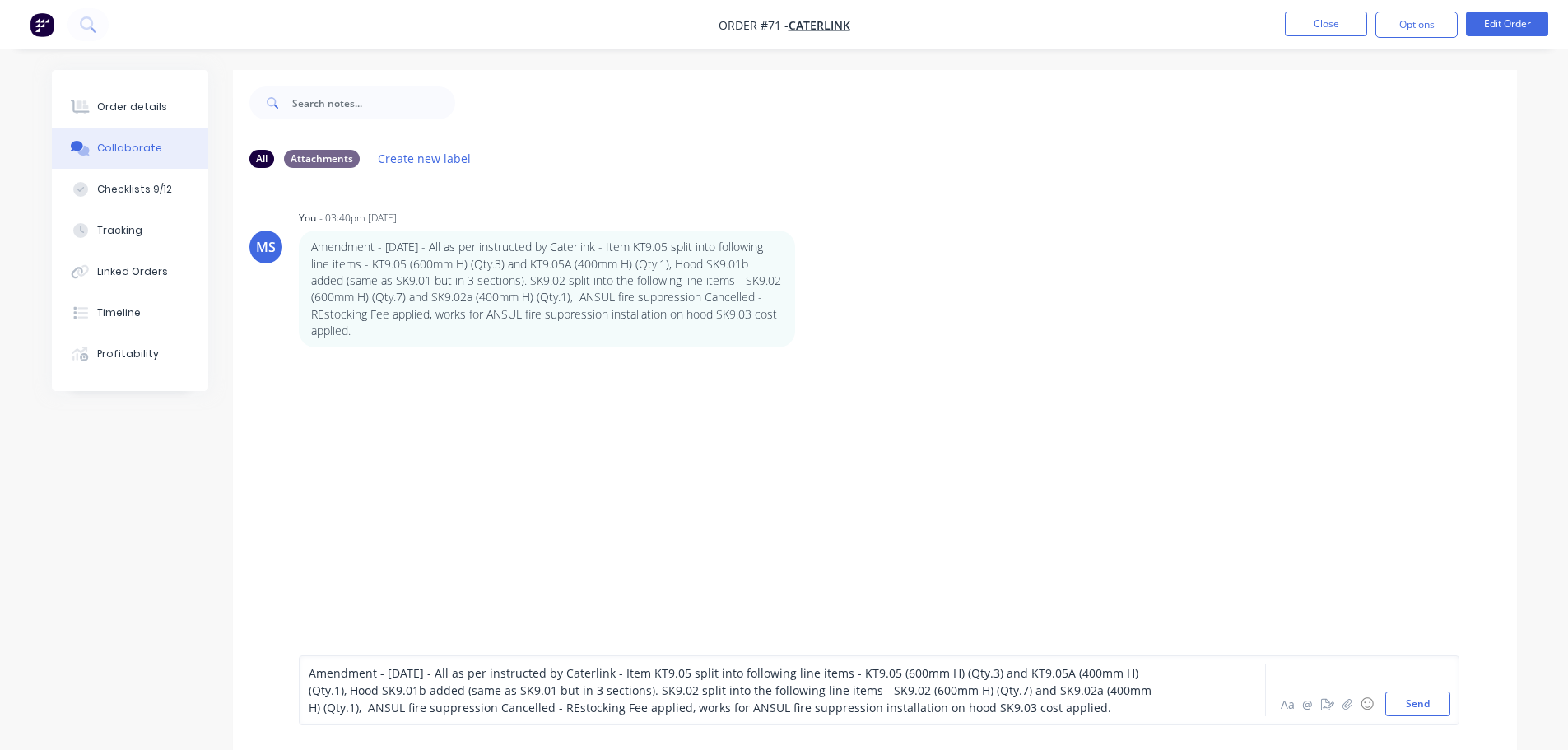
click at [697, 670] on span "Amendment - [DATE] - All as per instructed by Caterlink - Item KT9.05 split int…" at bounding box center [732, 691] width 846 height 51
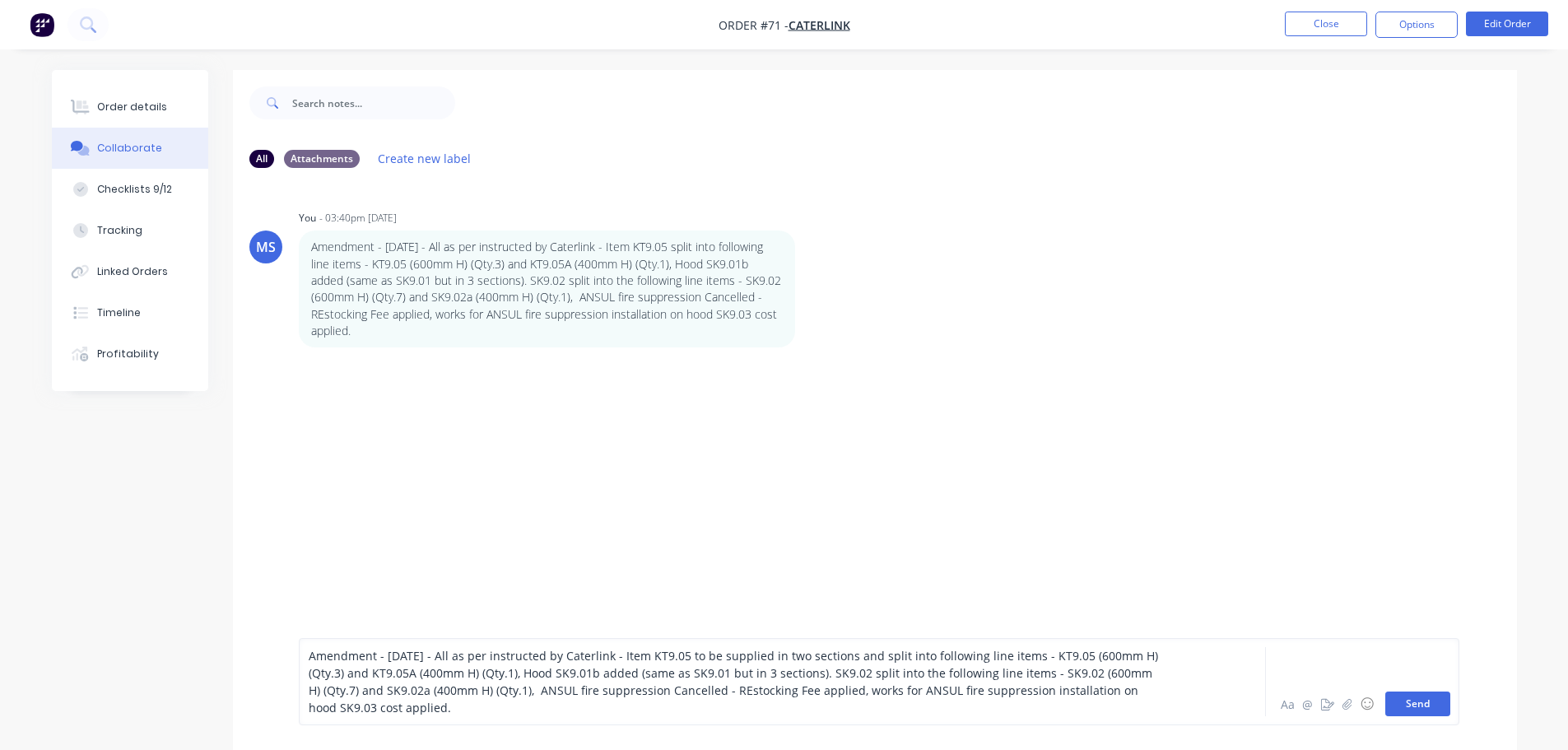
click at [1429, 713] on button "Send" at bounding box center [1418, 704] width 65 height 24
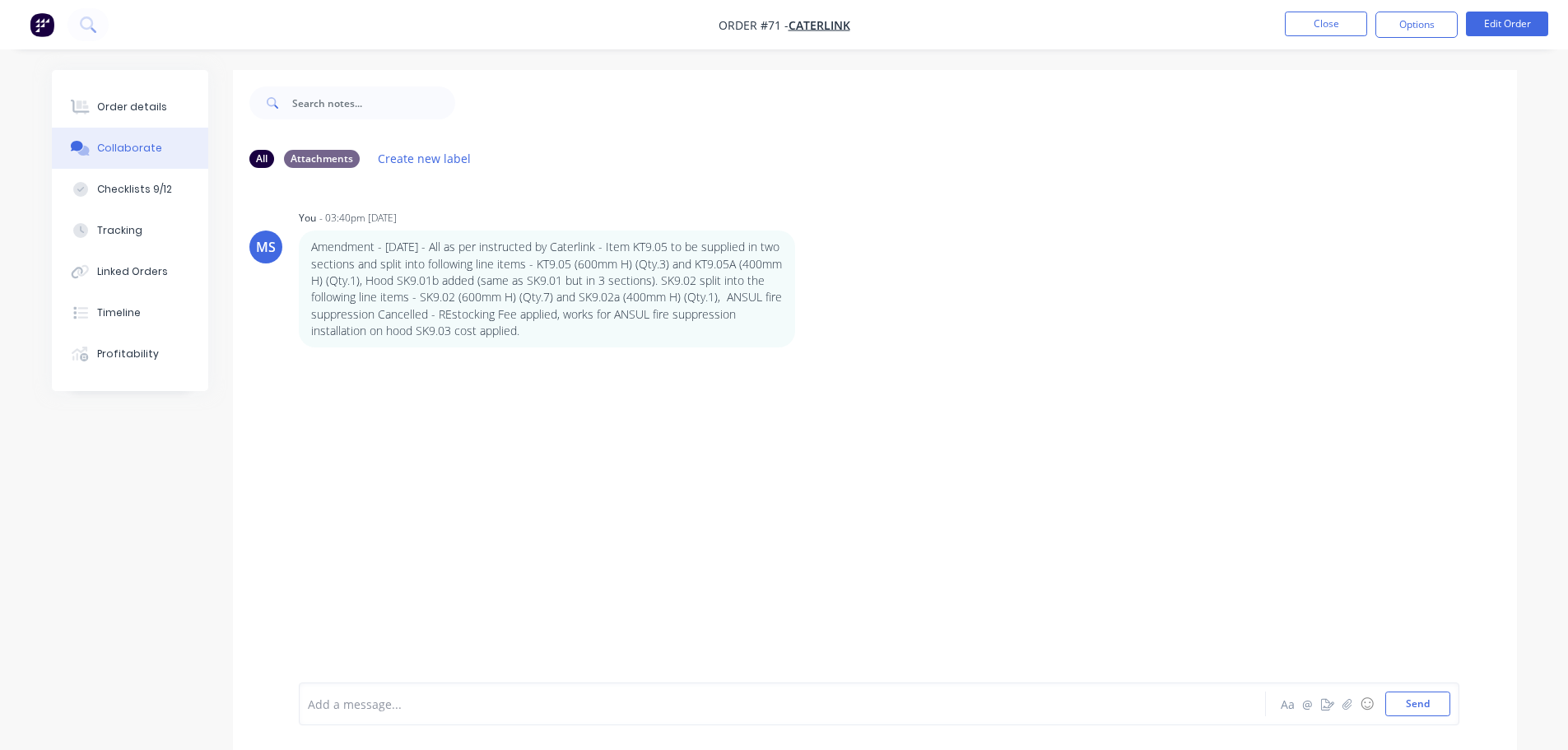
click at [1096, 522] on div "MS You - 03:40pm [DATE] Amendment - [DATE] - All as per instructed by Caterlink…" at bounding box center [875, 431] width 1284 height 501
drag, startPoint x: 842, startPoint y: 688, endPoint x: 617, endPoint y: 712, distance: 226.3
click at [617, 712] on div at bounding box center [737, 705] width 856 height 17
click at [616, 712] on div at bounding box center [737, 705] width 856 height 17
drag, startPoint x: 605, startPoint y: 717, endPoint x: 505, endPoint y: 698, distance: 101.8
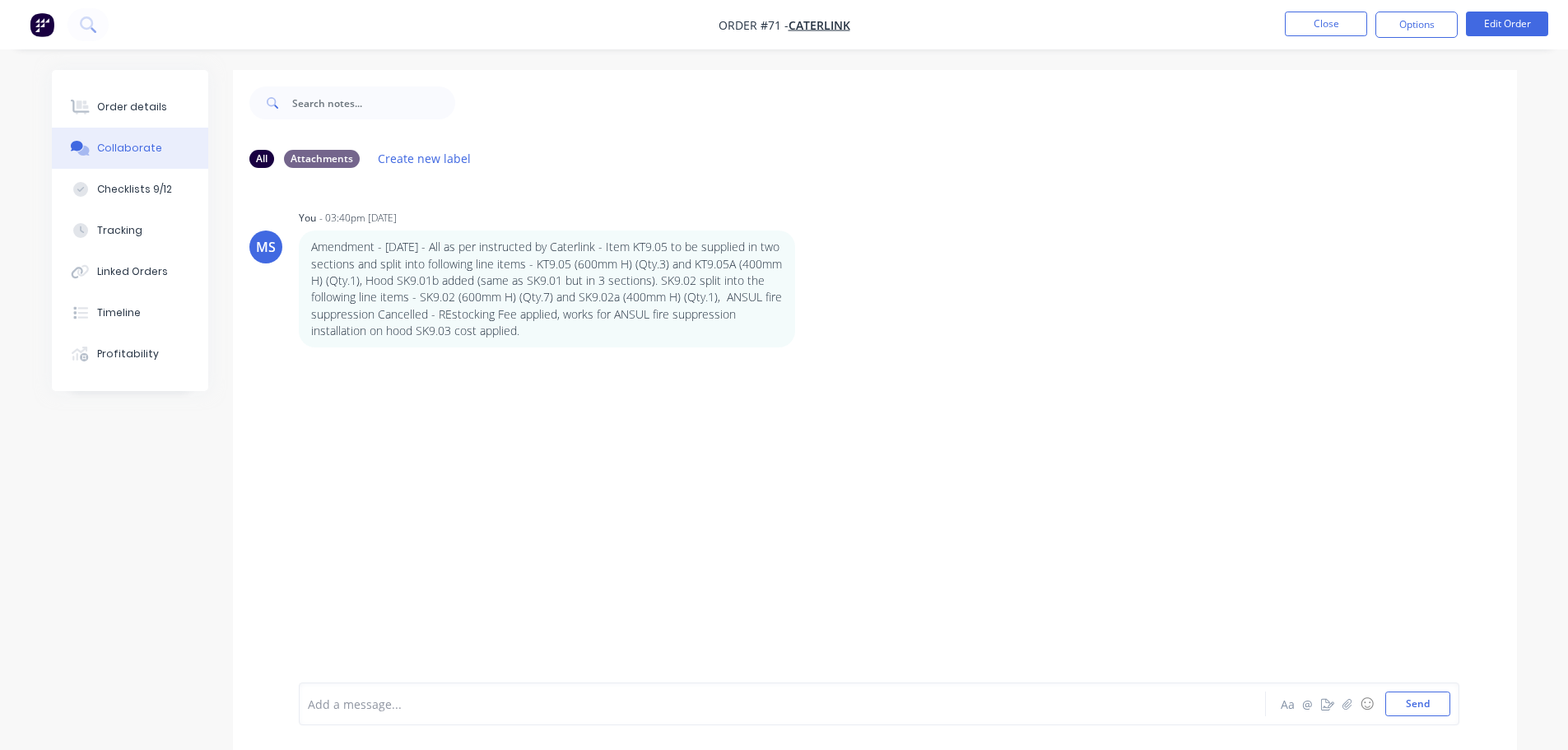
click at [505, 698] on div at bounding box center [737, 705] width 856 height 17
click at [1354, 705] on button "button" at bounding box center [1347, 704] width 20 height 20
drag, startPoint x: 615, startPoint y: 337, endPoint x: 294, endPoint y: 247, distance: 333.4
click at [294, 247] on div "MS You - 03:40pm [DATE] Amendment - [DATE] - All as per instructed by Caterlink…" at bounding box center [875, 277] width 1284 height 141
click at [0, 0] on icon "button" at bounding box center [0, 0] width 0 height 0
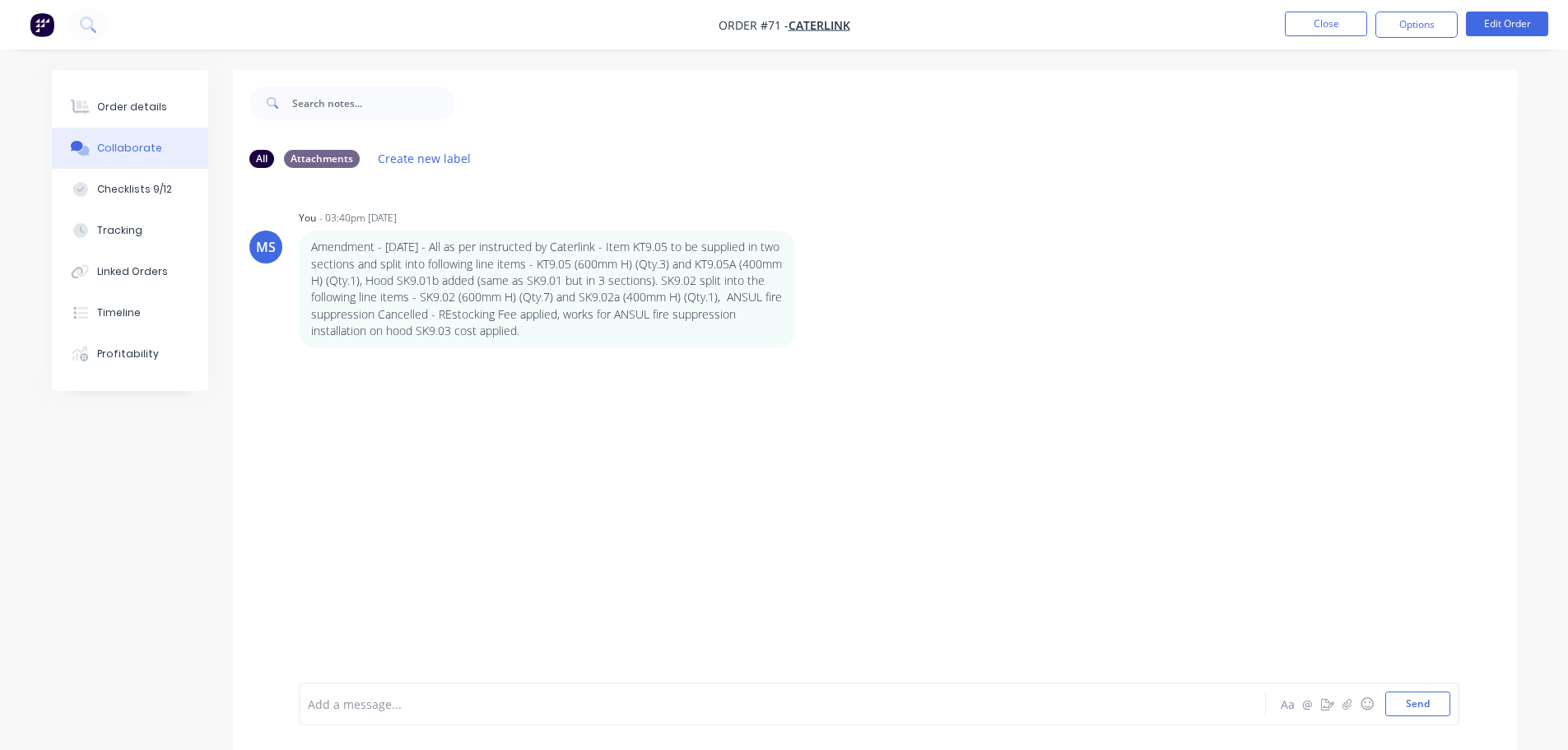
click at [0, 0] on button "Edit" at bounding box center [0, 0] width 0 height 0
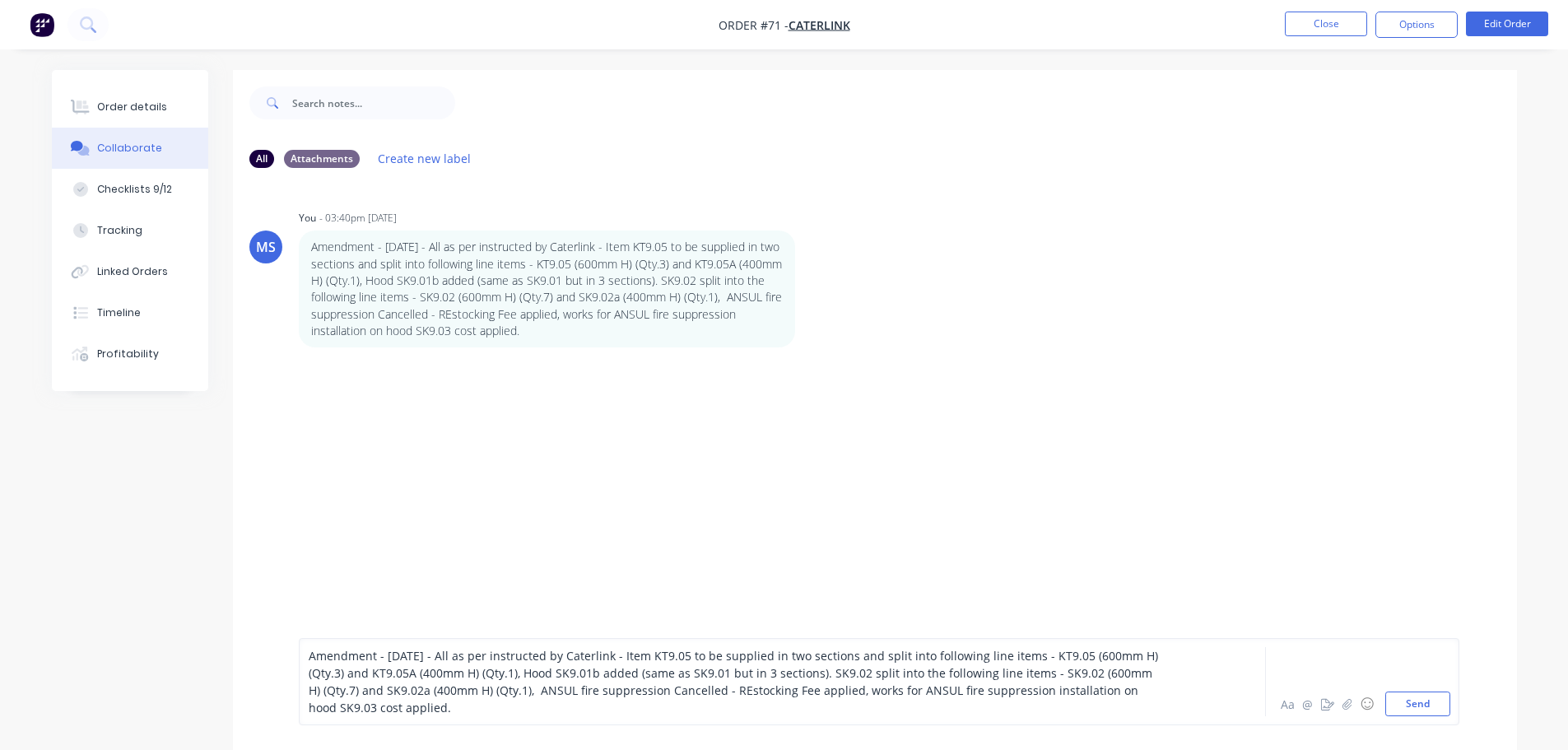
click at [726, 686] on span "Amendment - [DATE] - All as per instructed by Caterlink - Item KT9.05 to be sup…" at bounding box center [735, 681] width 853 height 67
click at [1403, 715] on button "Send" at bounding box center [1418, 704] width 65 height 24
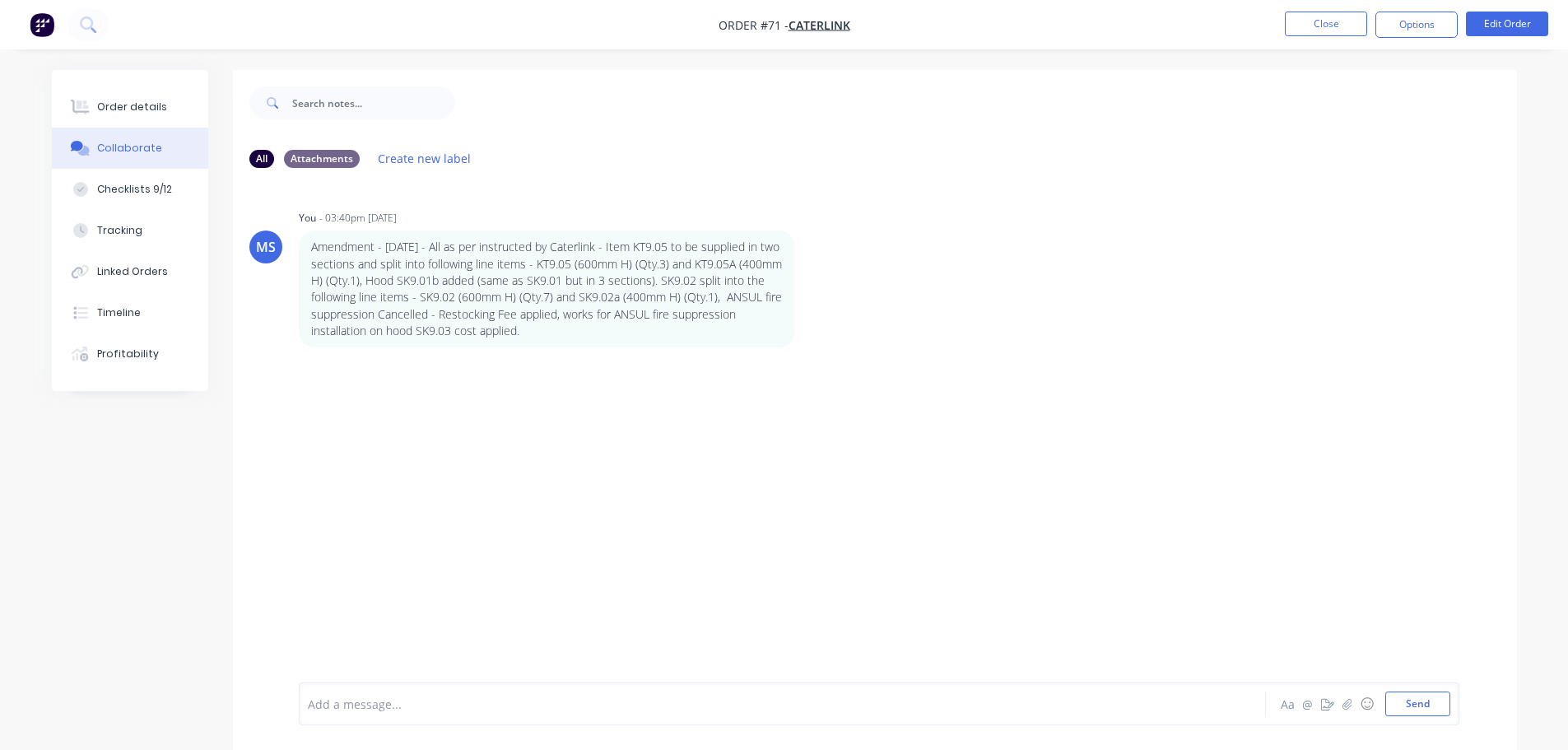
click at [976, 402] on div "MS You - 03:40pm [DATE] Amendment - [DATE] - All as per instructed by Caterlink…" at bounding box center [875, 431] width 1284 height 501
